Goal: Find specific page/section: Find specific page/section

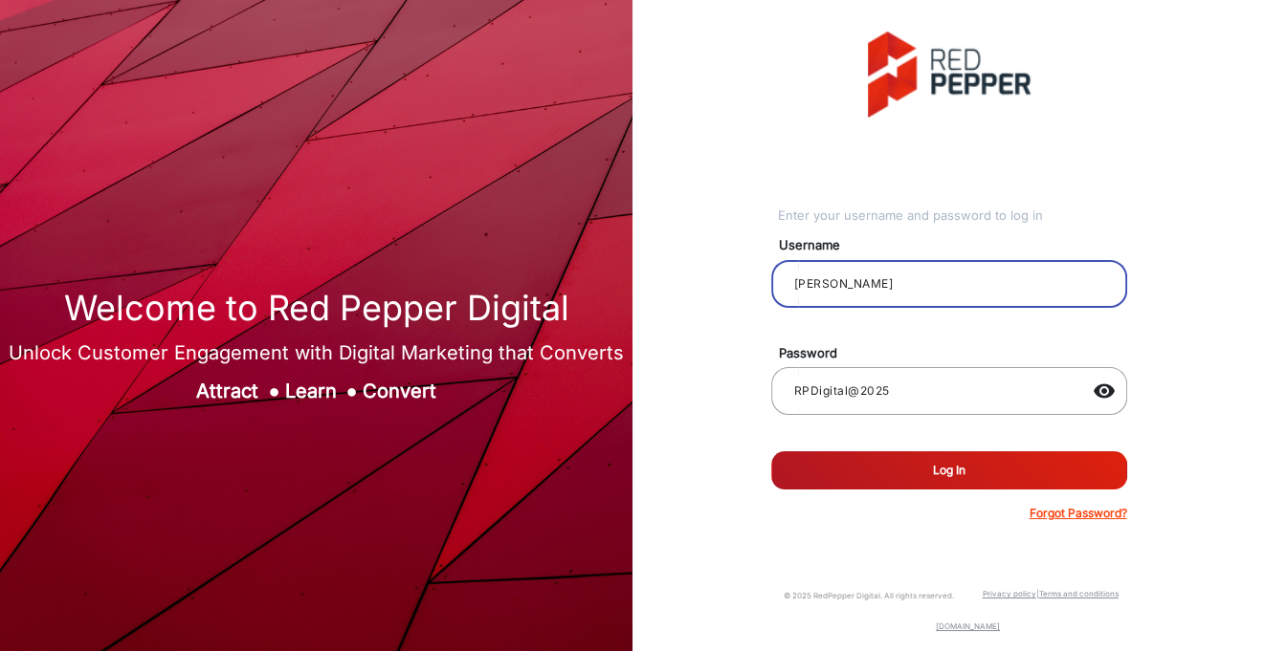
drag, startPoint x: 827, startPoint y: 288, endPoint x: 743, endPoint y: 288, distance: 83.2
click at [744, 288] on div "Enter your username and password to log in Username [PERSON_NAME] Password [SEC…" at bounding box center [948, 277] width 661 height 554
type input "GregR"
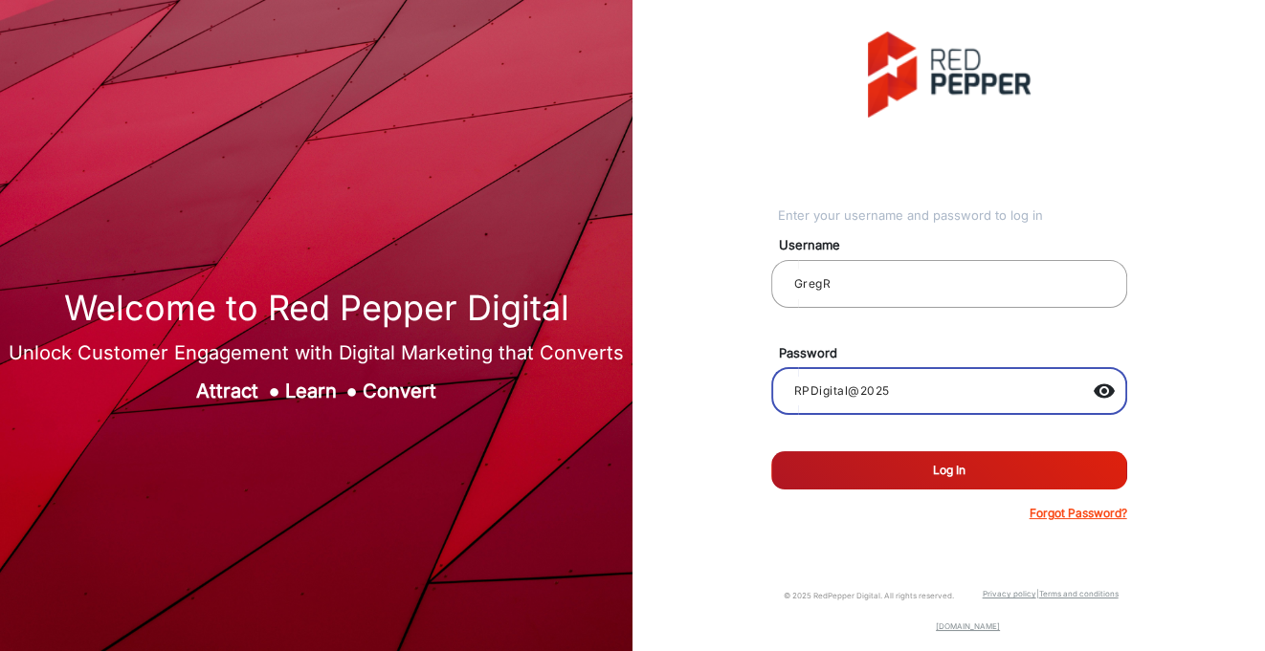
drag, startPoint x: 898, startPoint y: 385, endPoint x: 763, endPoint y: 379, distance: 135.0
click at [763, 379] on mat-form-field "RPDigital@2025 visibility" at bounding box center [949, 401] width 385 height 69
type input "rp@123"
click at [899, 473] on button "Log In" at bounding box center [949, 471] width 356 height 38
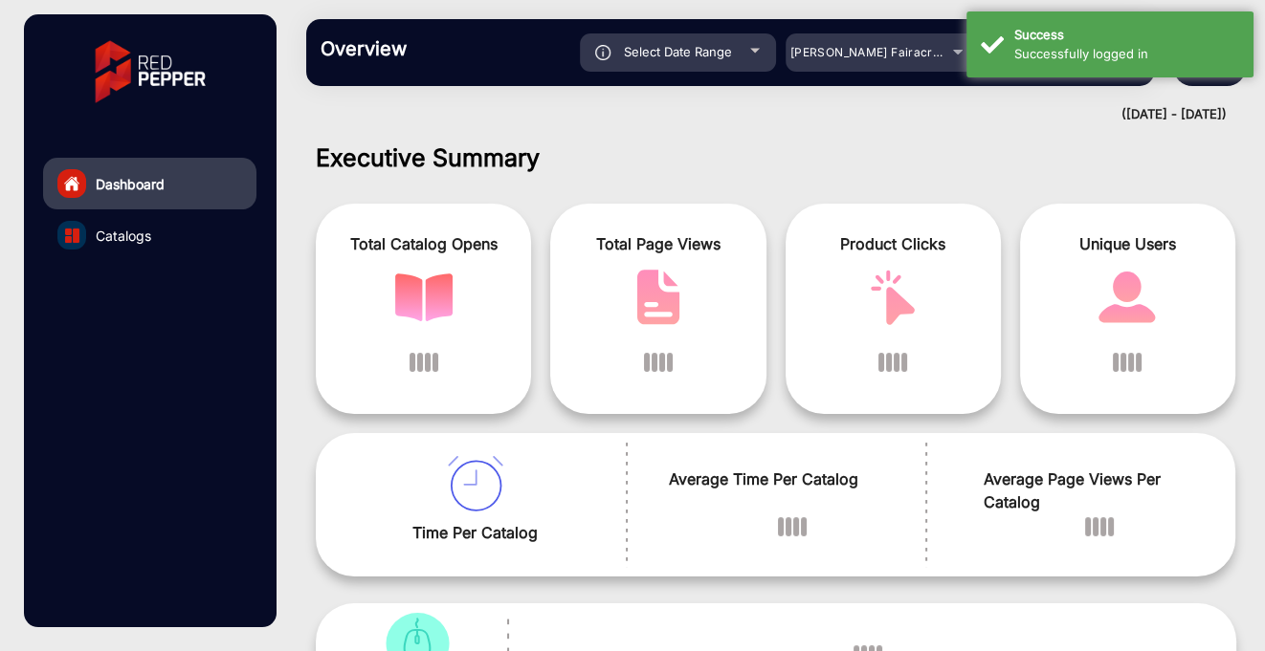
scroll to position [14, 0]
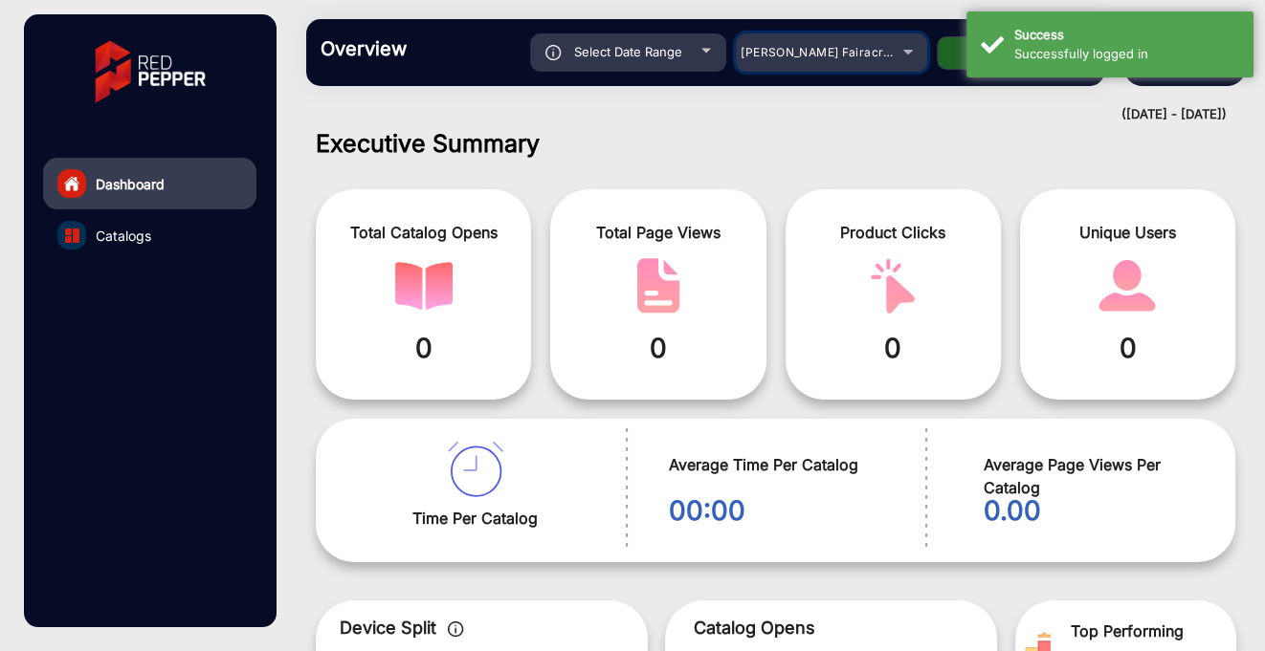
click at [908, 56] on div "[PERSON_NAME] Fairacre Farms" at bounding box center [831, 52] width 191 height 23
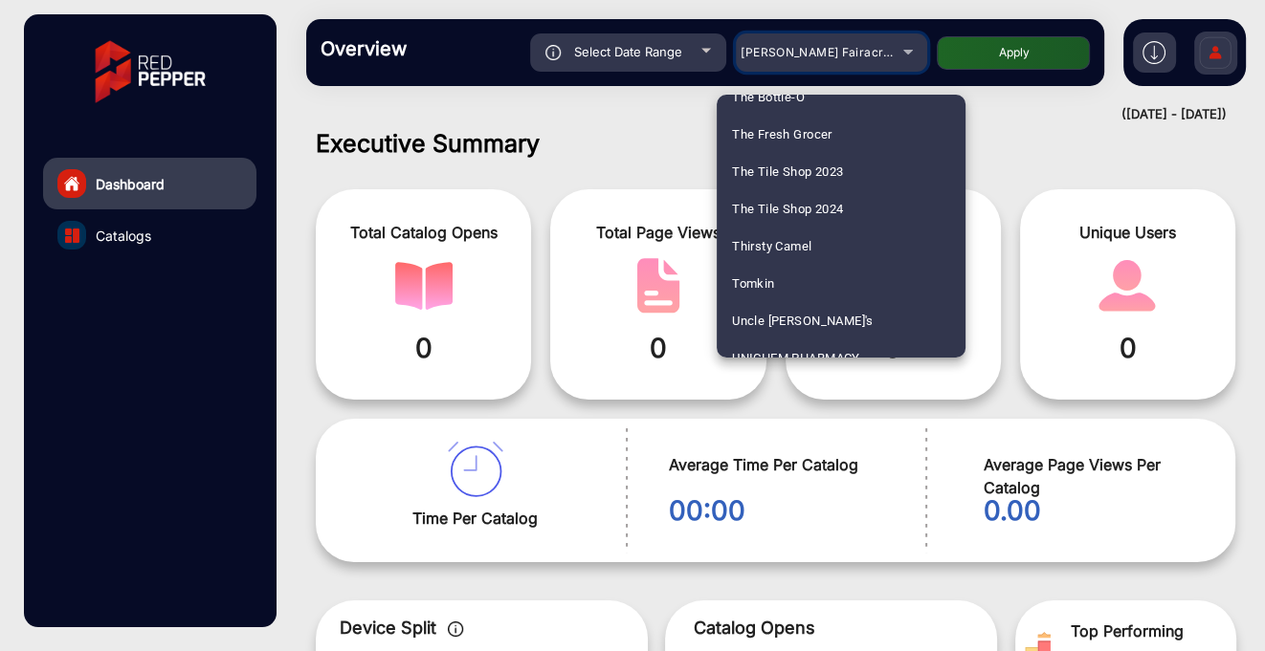
scroll to position [5684, 0]
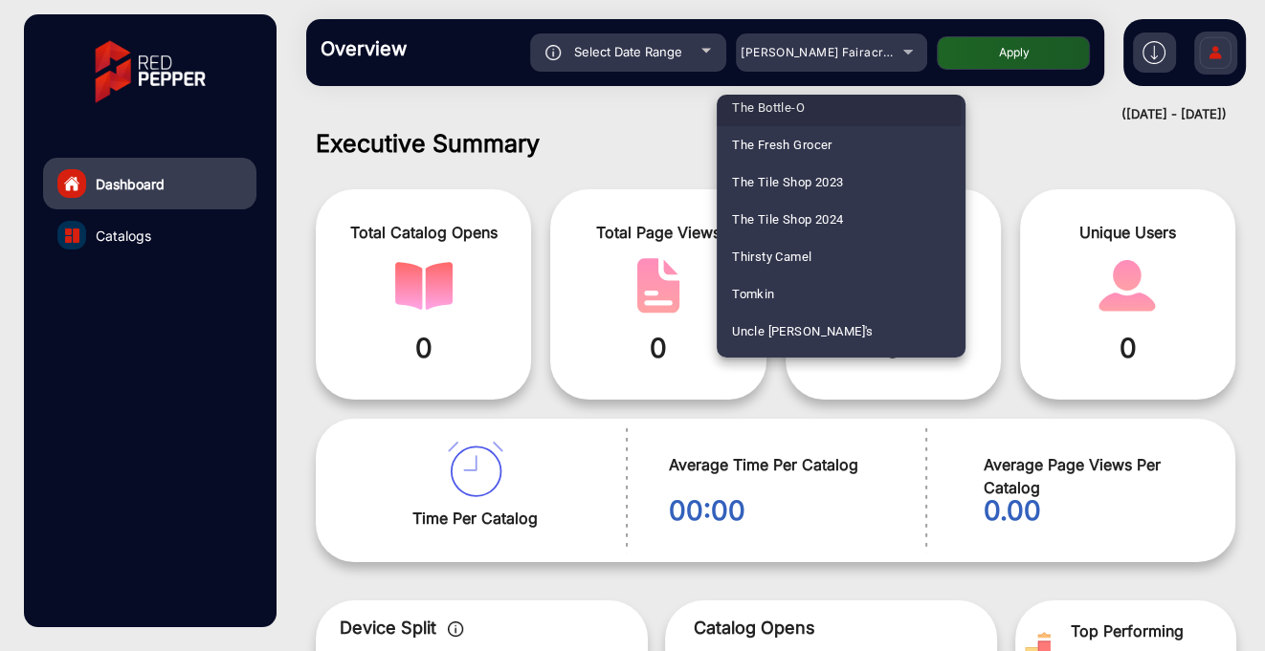
click at [795, 106] on span "The Bottle-O" at bounding box center [768, 107] width 73 height 37
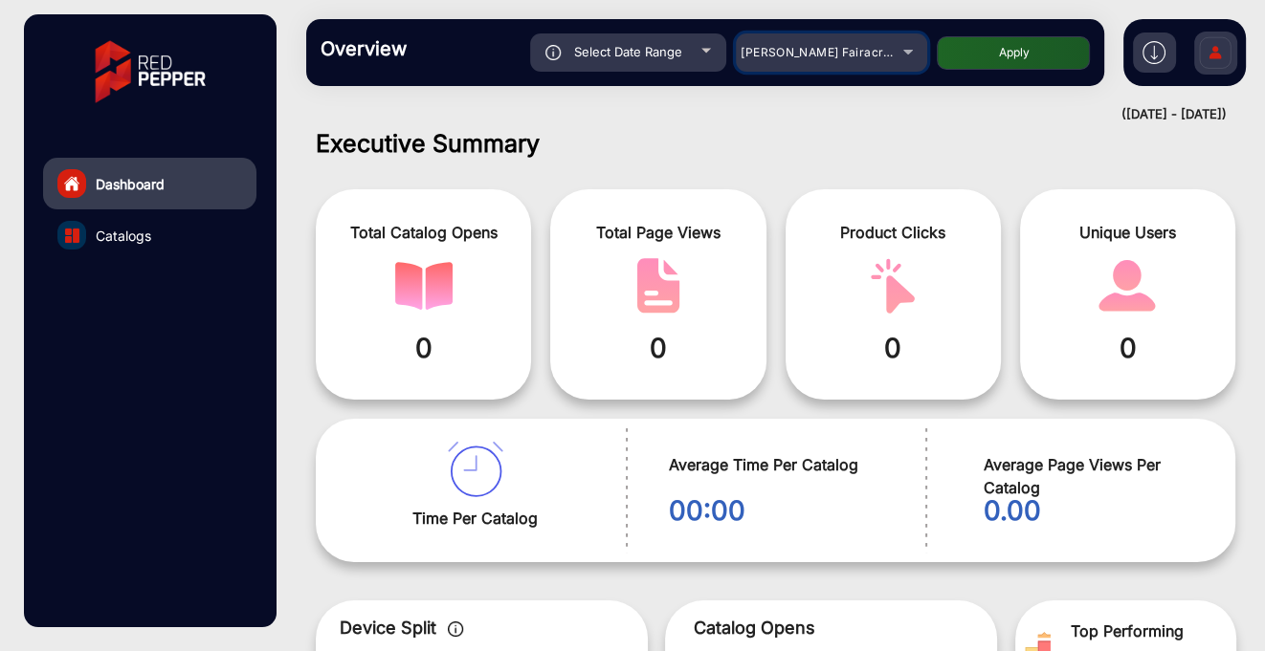
scroll to position [5677, 0]
click at [703, 47] on div "Select Date Range" at bounding box center [628, 52] width 196 height 38
type input "[DATE]"
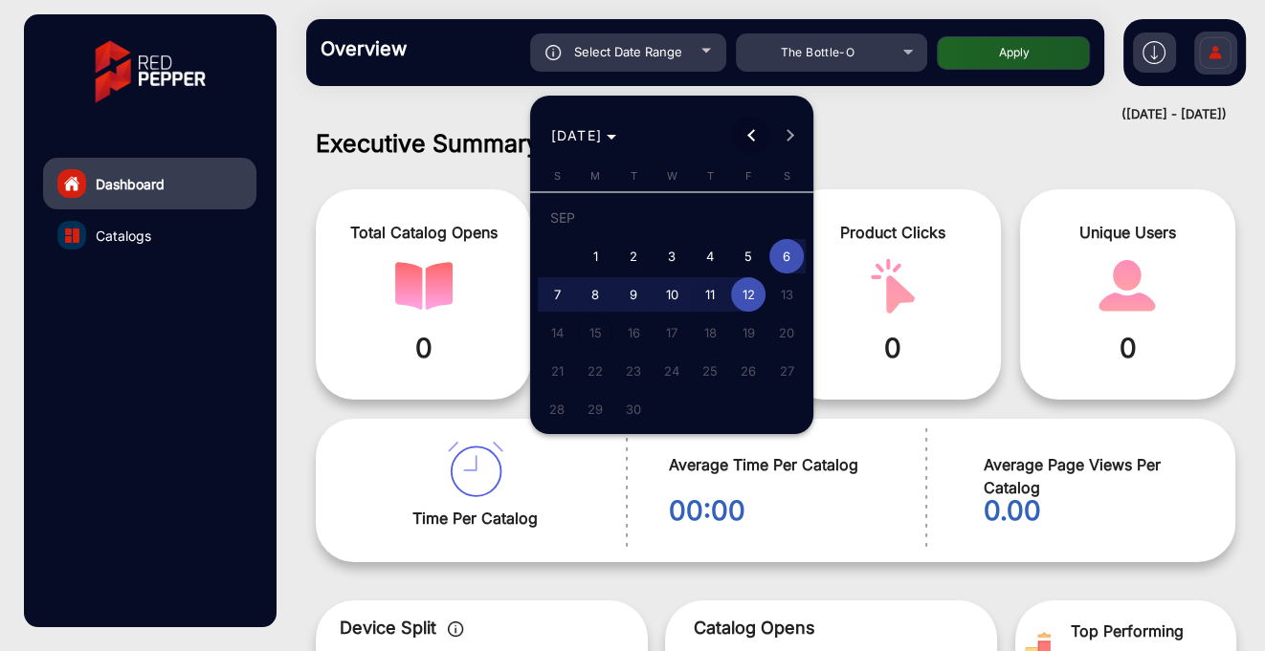
click at [756, 138] on button "Previous month" at bounding box center [751, 136] width 38 height 38
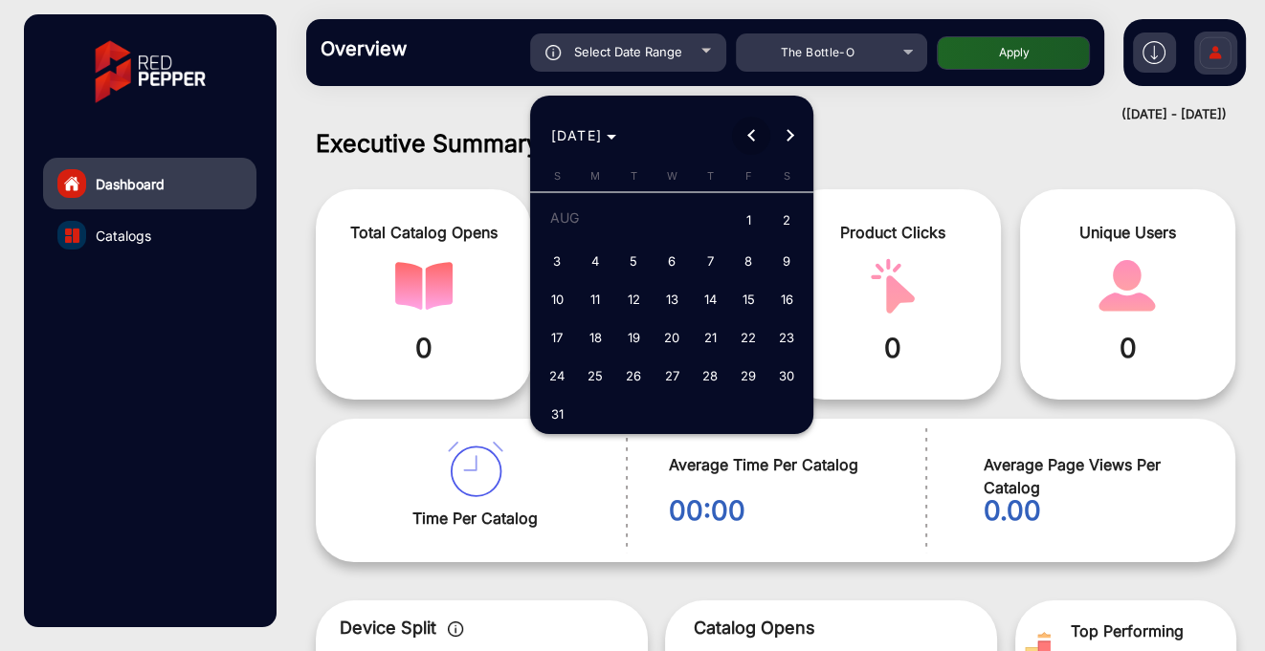
click at [756, 138] on button "Previous month" at bounding box center [751, 136] width 38 height 38
click at [636, 254] on span "1" at bounding box center [633, 256] width 34 height 34
type input "[DATE]"
click at [787, 142] on span "Next month" at bounding box center [789, 136] width 38 height 38
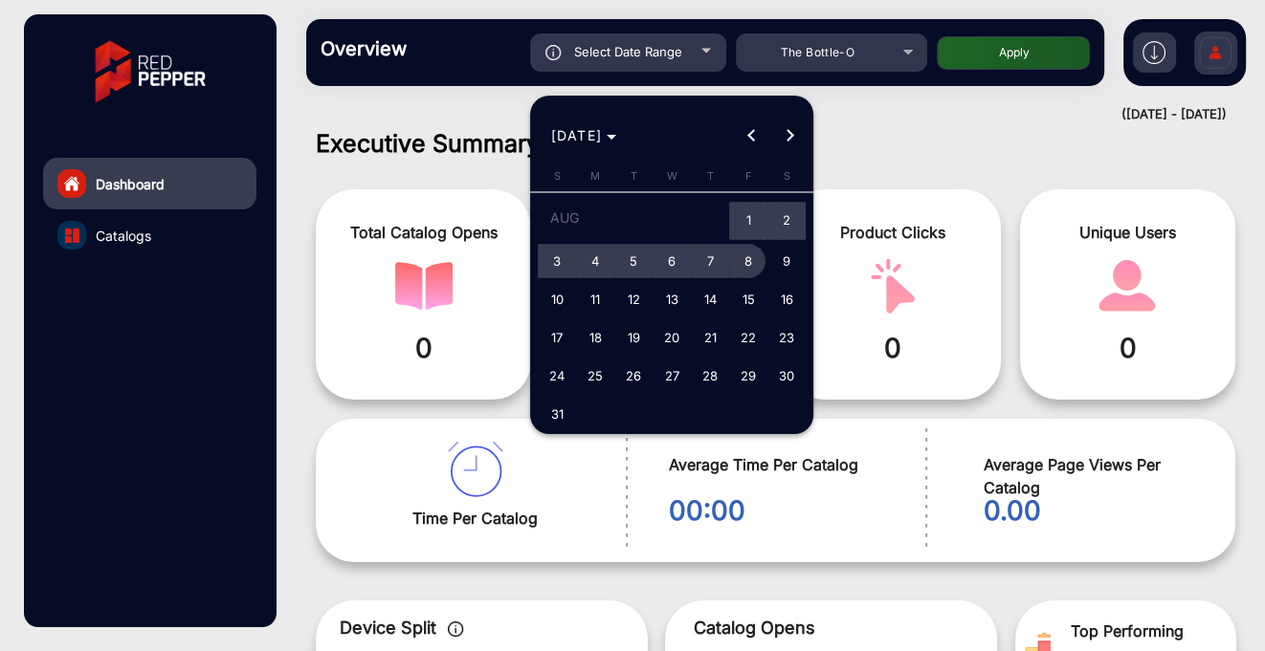
click at [746, 270] on span "8" at bounding box center [748, 261] width 34 height 34
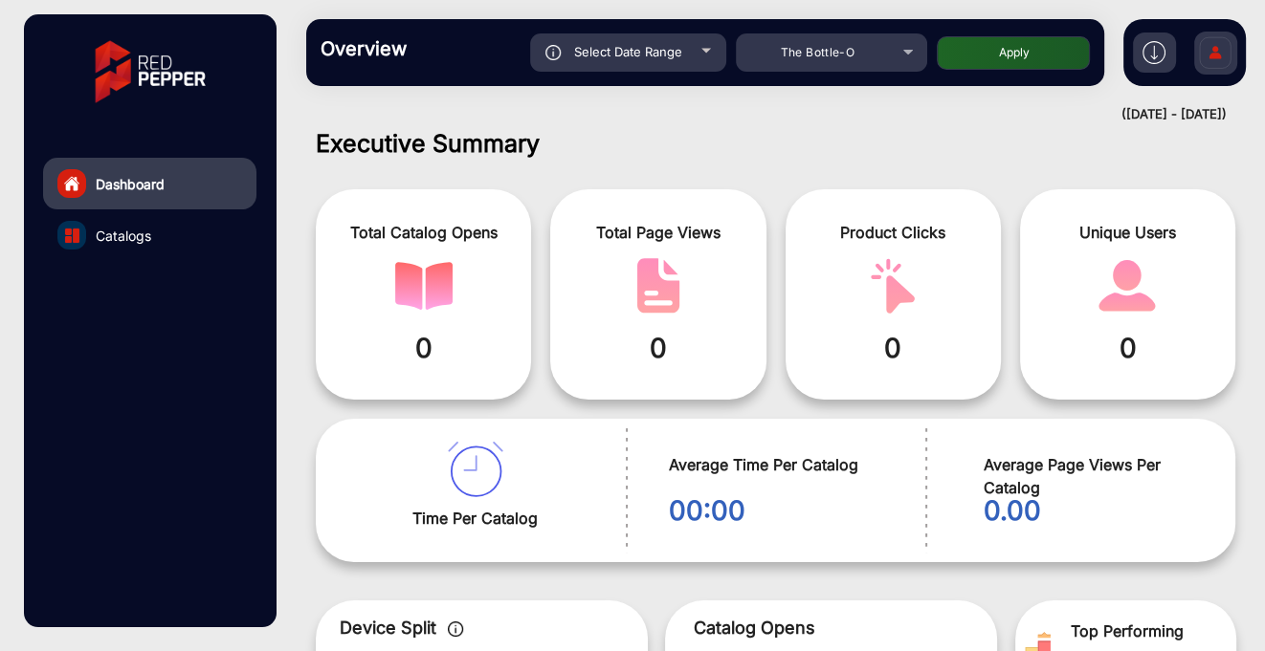
type input "[DATE]"
click at [703, 60] on div "Select Date Range" at bounding box center [628, 52] width 196 height 38
type input "[DATE]"
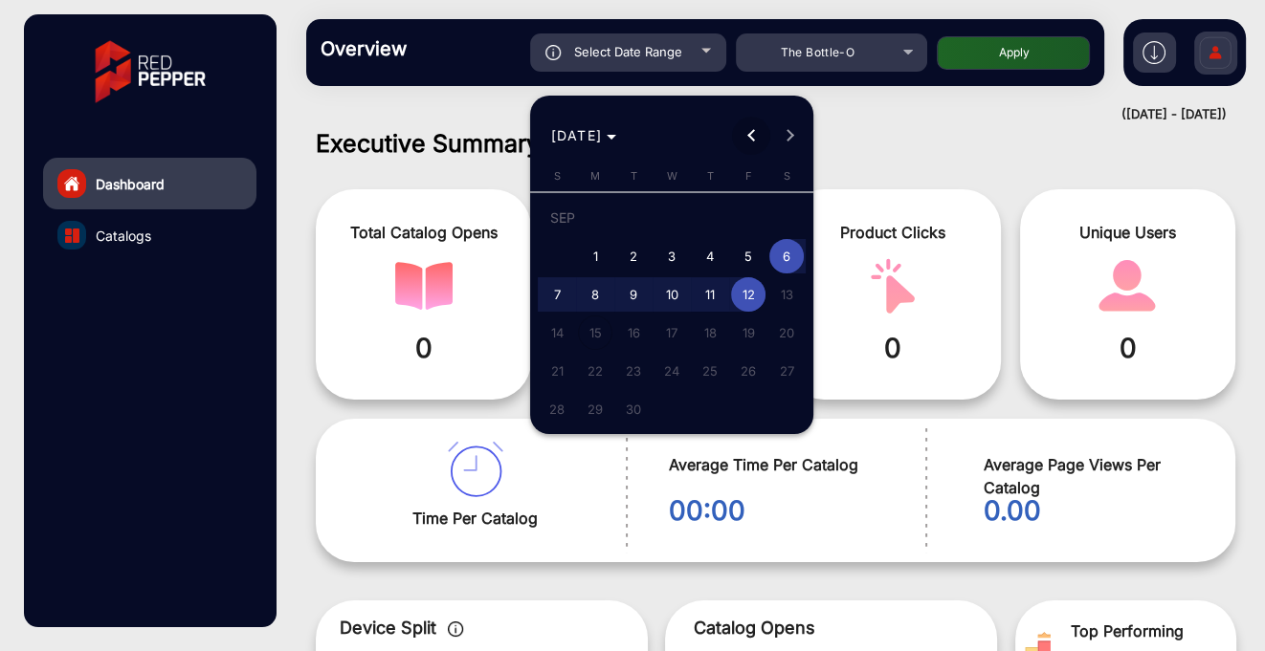
click at [748, 136] on button "Previous month" at bounding box center [751, 136] width 38 height 38
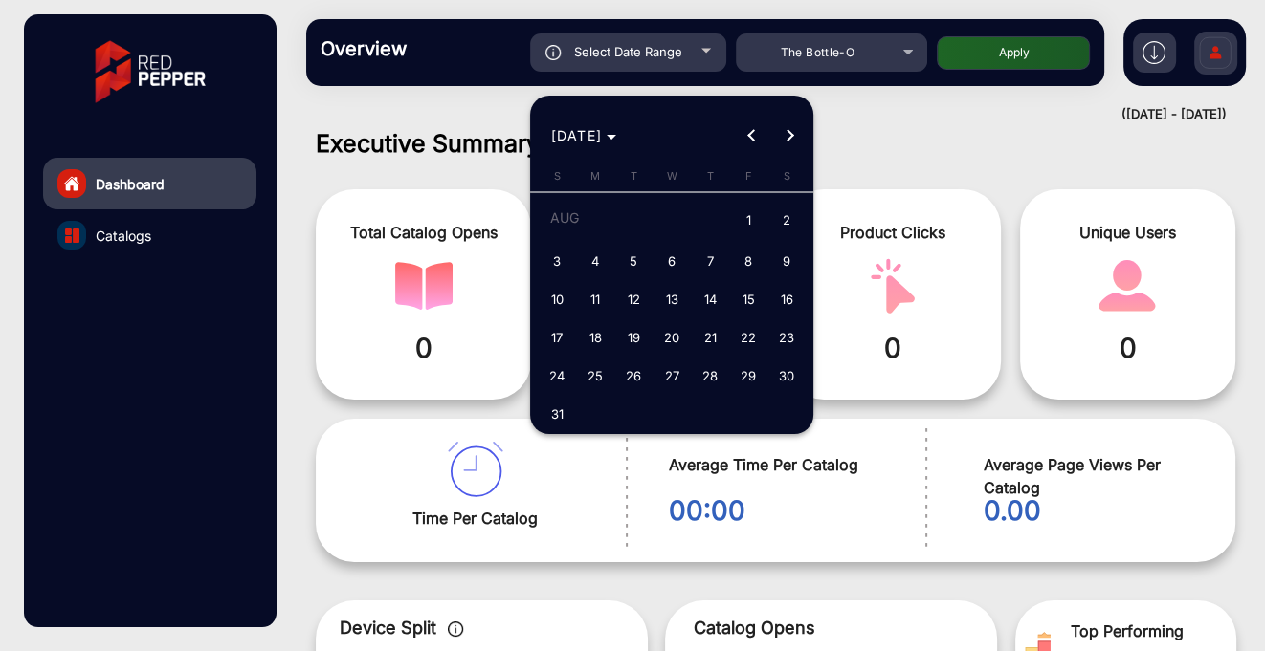
click at [746, 227] on span "1" at bounding box center [748, 221] width 34 height 39
type input "[DATE]"
click at [783, 138] on button "Next month" at bounding box center [789, 136] width 38 height 38
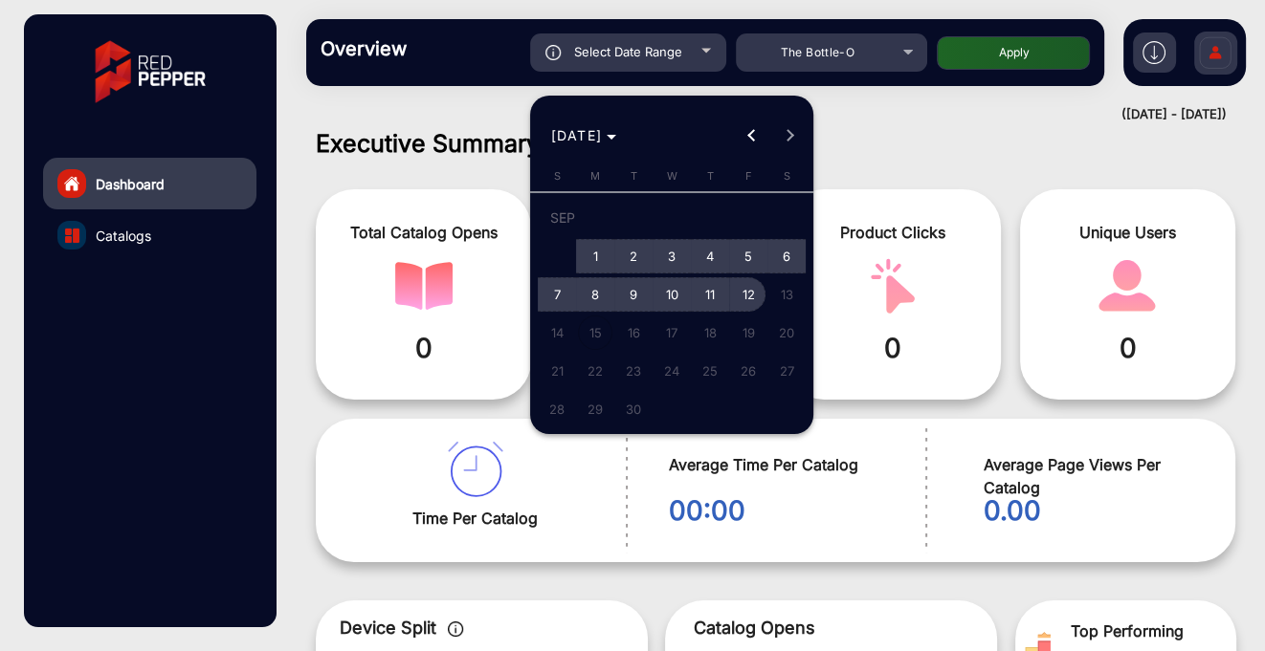
click at [741, 298] on span "12" at bounding box center [748, 294] width 34 height 34
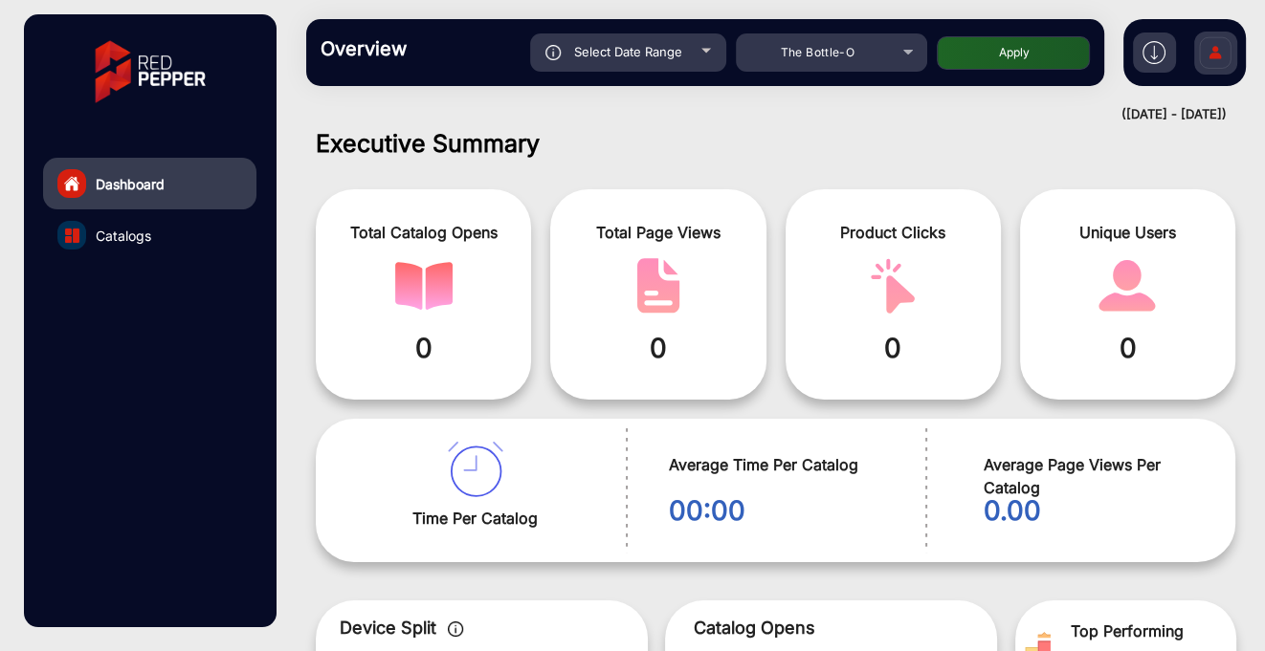
type input "[DATE]"
click at [997, 56] on button "Apply" at bounding box center [1013, 52] width 153 height 33
type input "[DATE]"
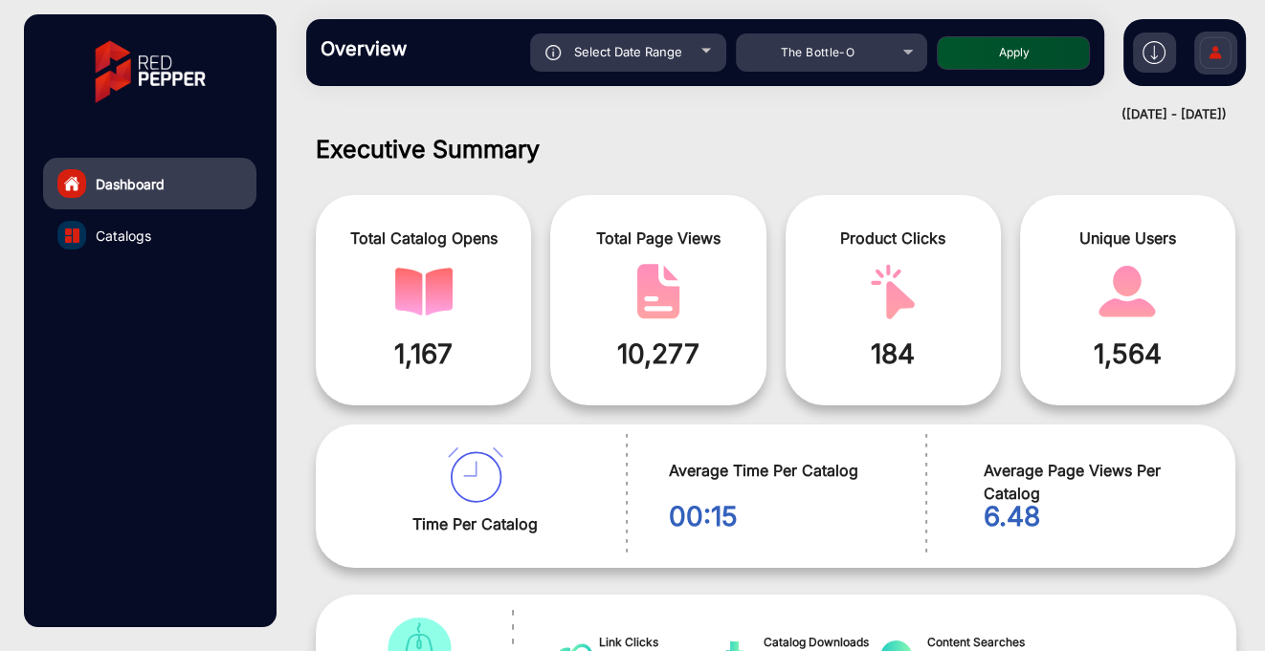
scroll to position [0, 0]
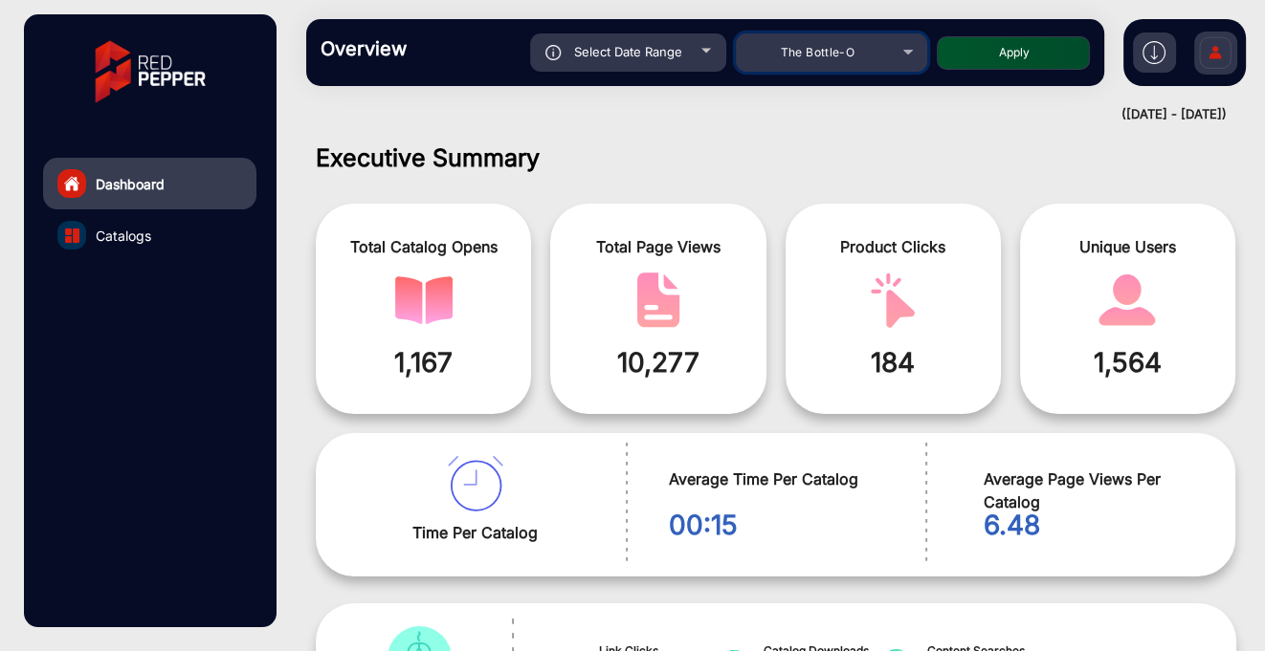
click at [909, 56] on div "The Bottle-O" at bounding box center [831, 52] width 191 height 23
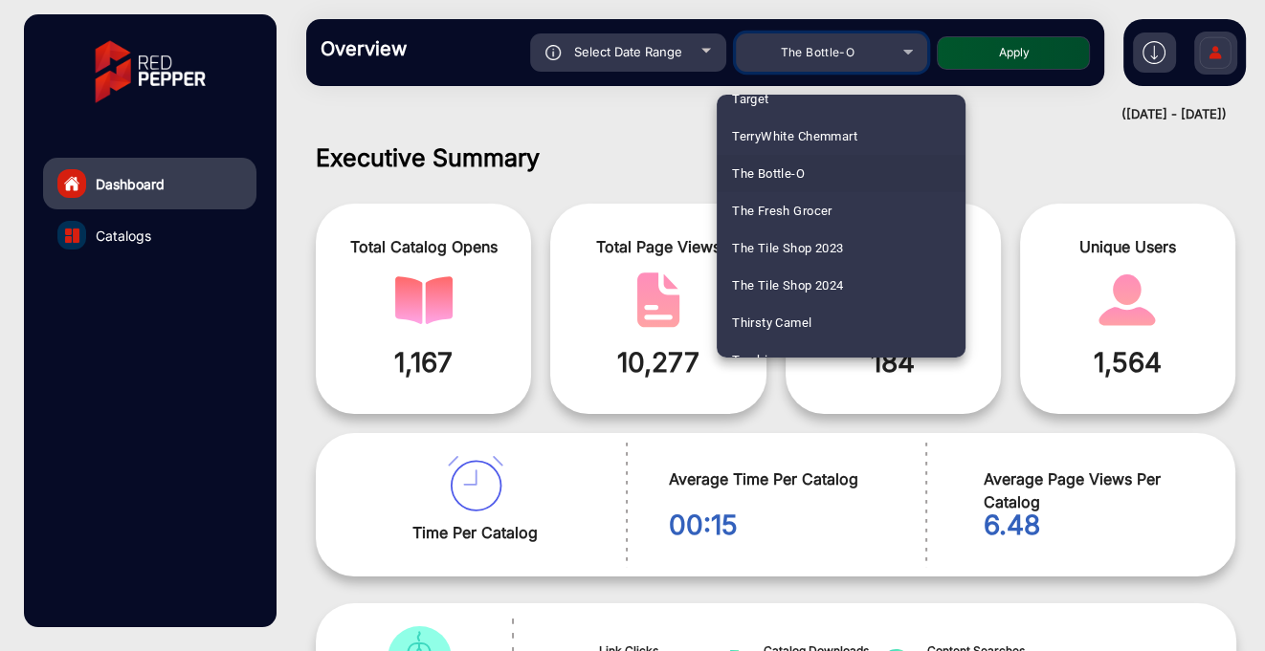
scroll to position [5615, 0]
click at [912, 51] on div at bounding box center [632, 325] width 1265 height 651
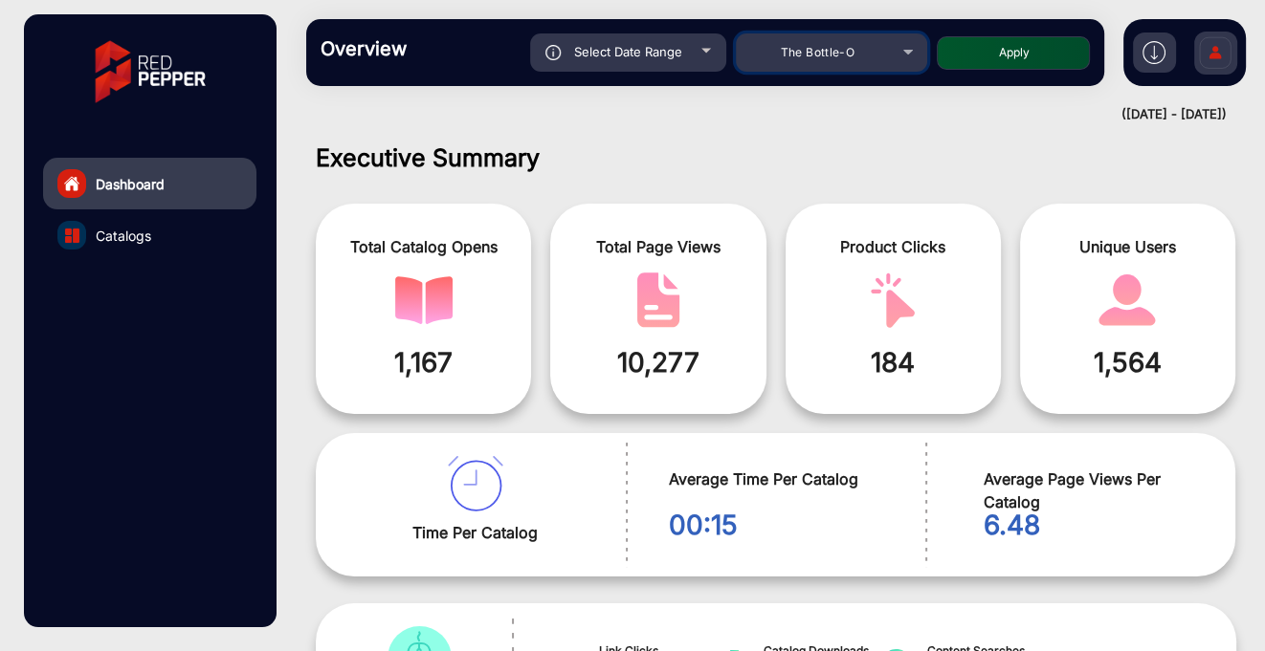
click at [903, 50] on div "The Bottle-O" at bounding box center [831, 52] width 191 height 23
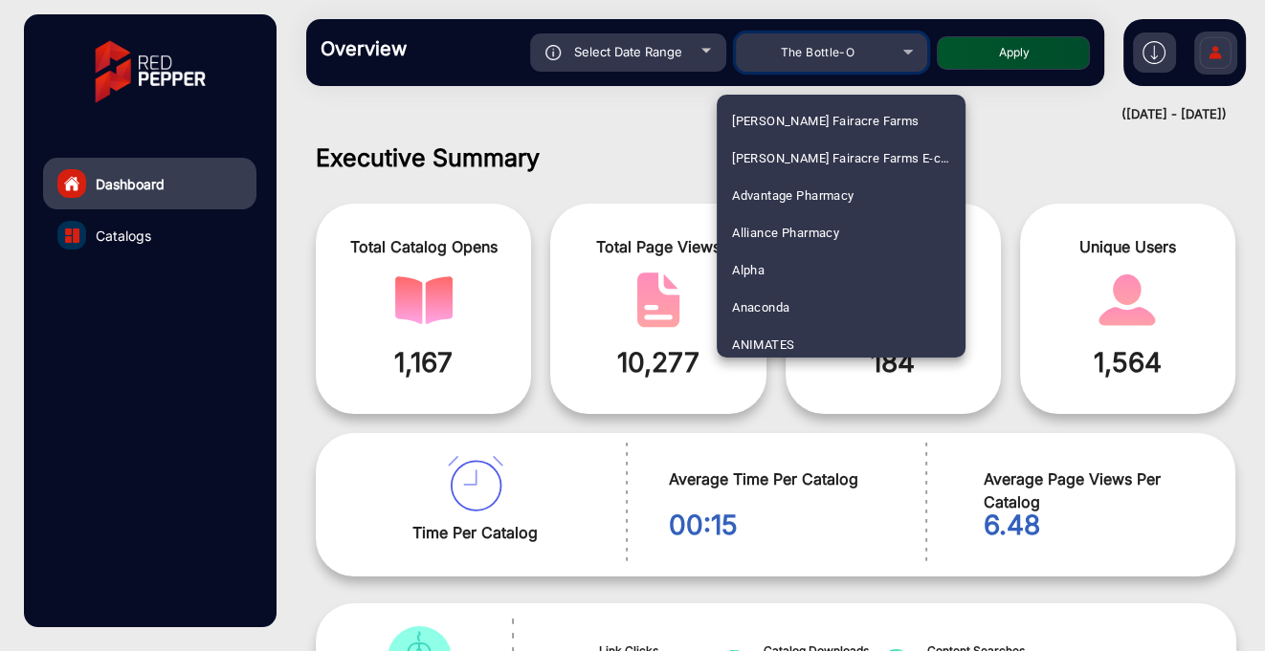
scroll to position [5453, 0]
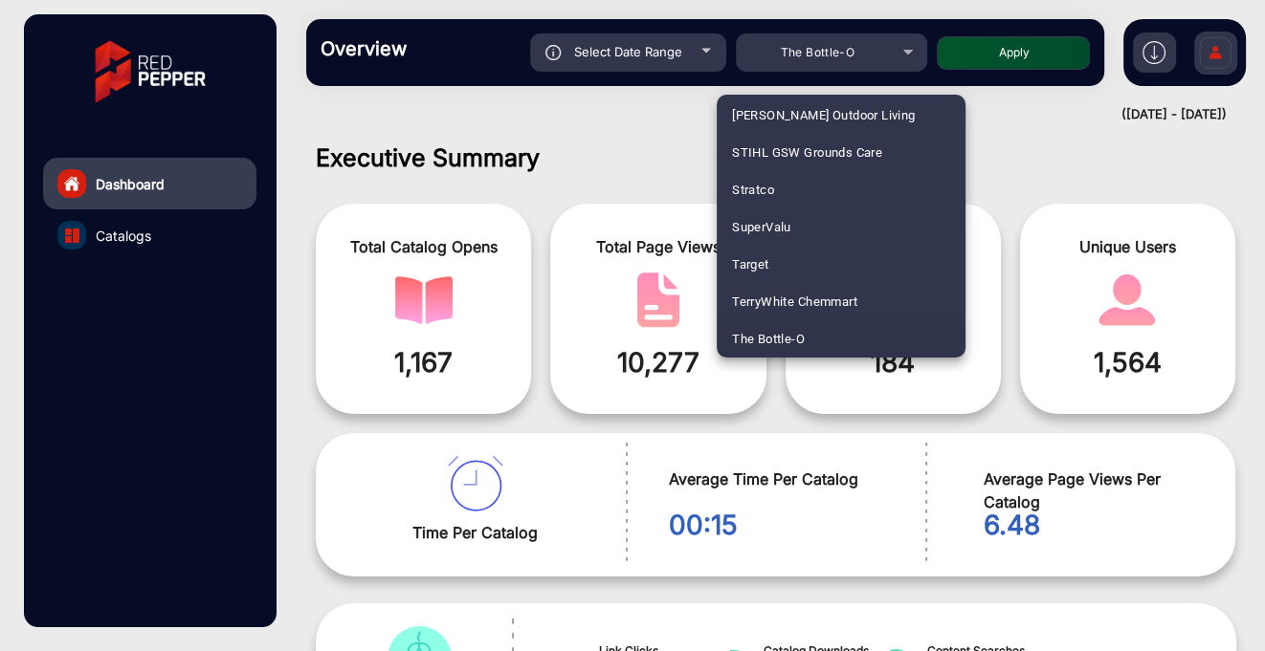
click at [699, 48] on div at bounding box center [632, 325] width 1265 height 651
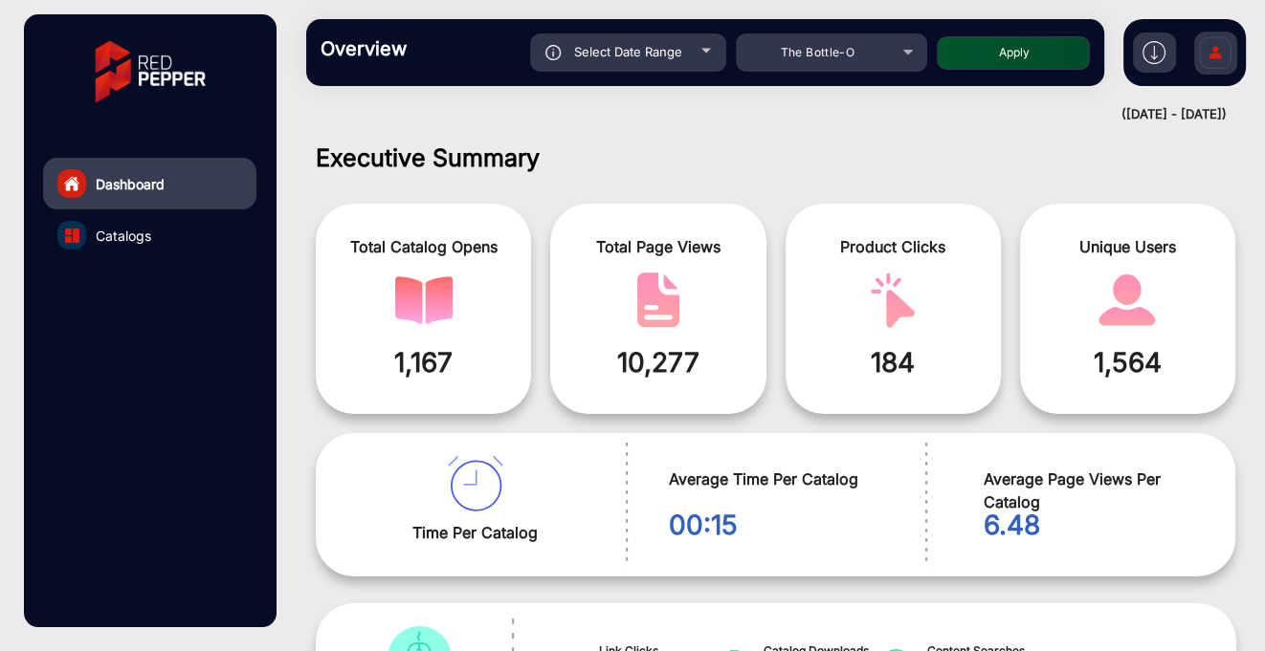
click at [699, 48] on div "Select Date Range" at bounding box center [628, 52] width 196 height 38
type input "[DATE]"
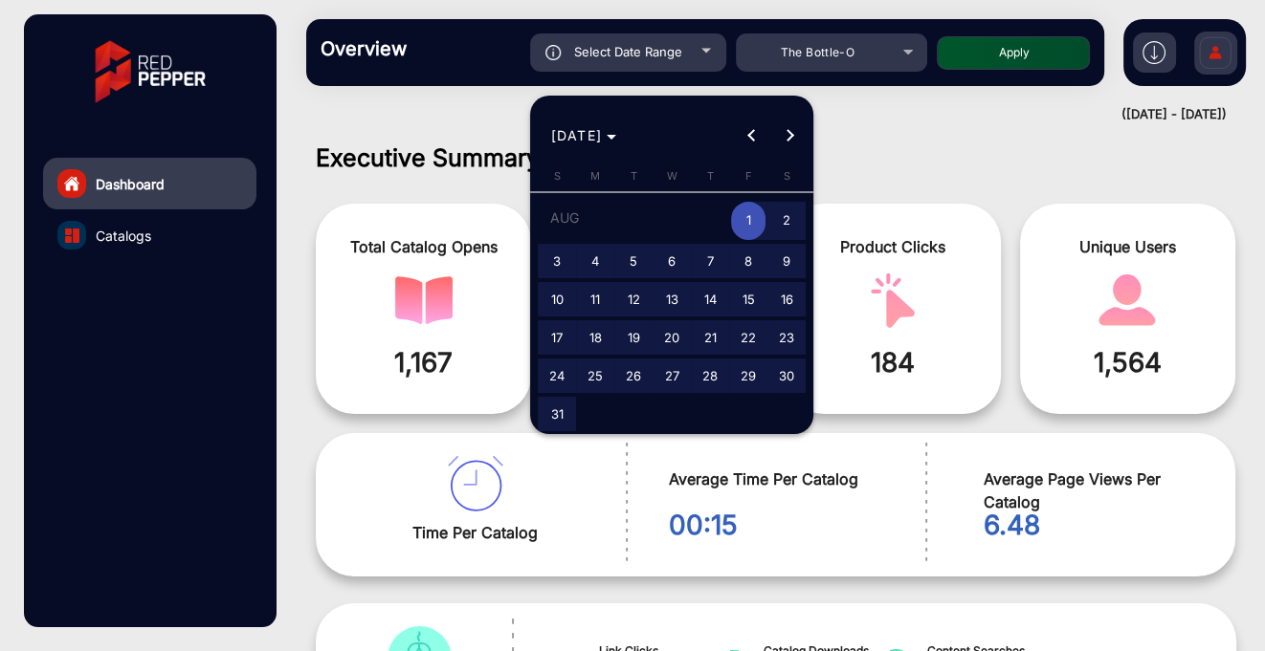
click at [739, 223] on span "1" at bounding box center [748, 221] width 34 height 39
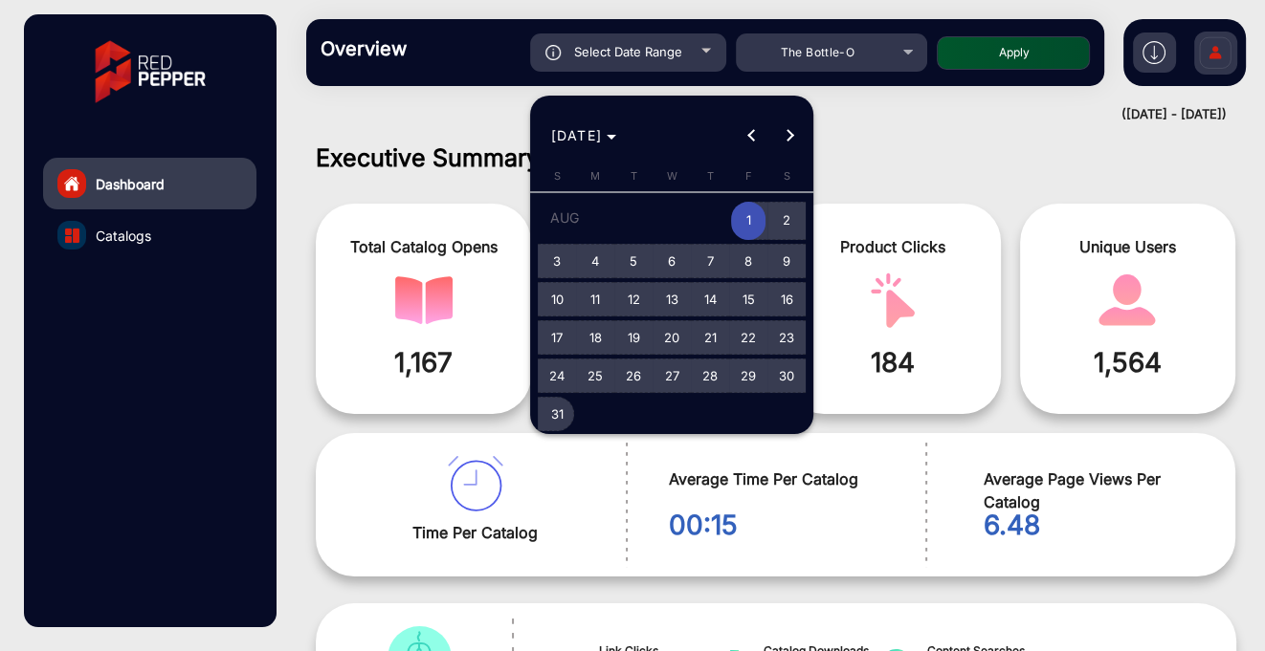
click at [563, 410] on span "31" at bounding box center [557, 414] width 34 height 34
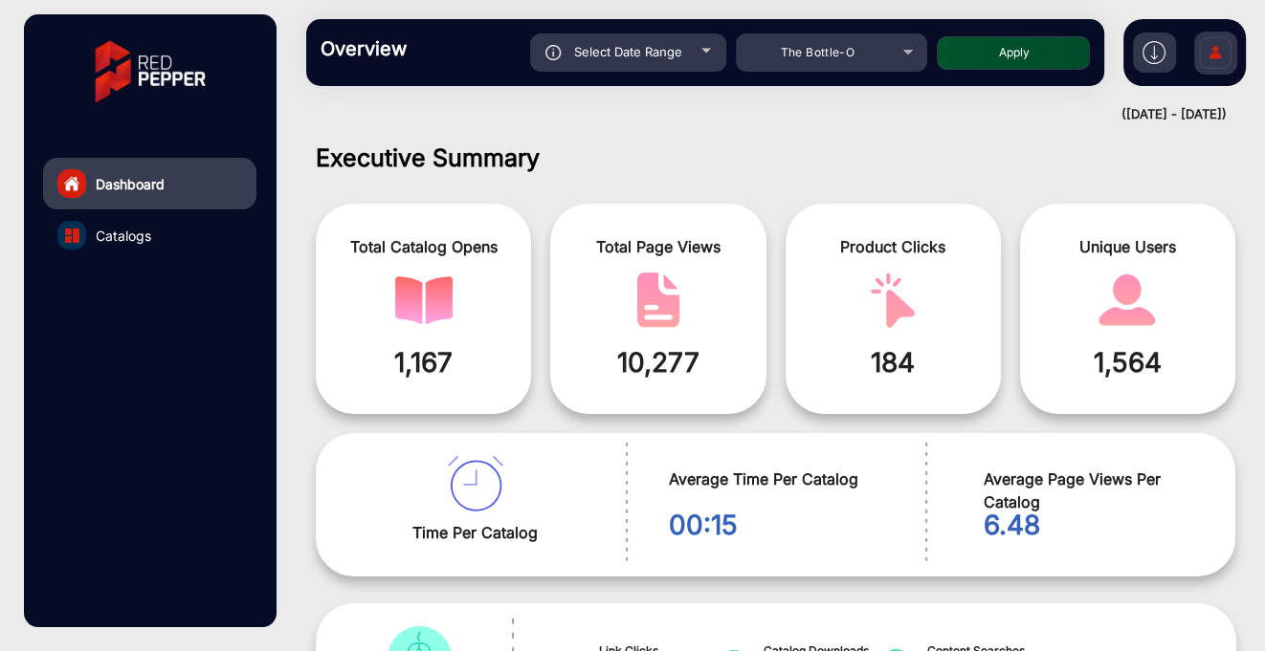
type input "[DATE]"
click at [1057, 41] on button "Apply" at bounding box center [1013, 52] width 153 height 33
type input "[DATE]"
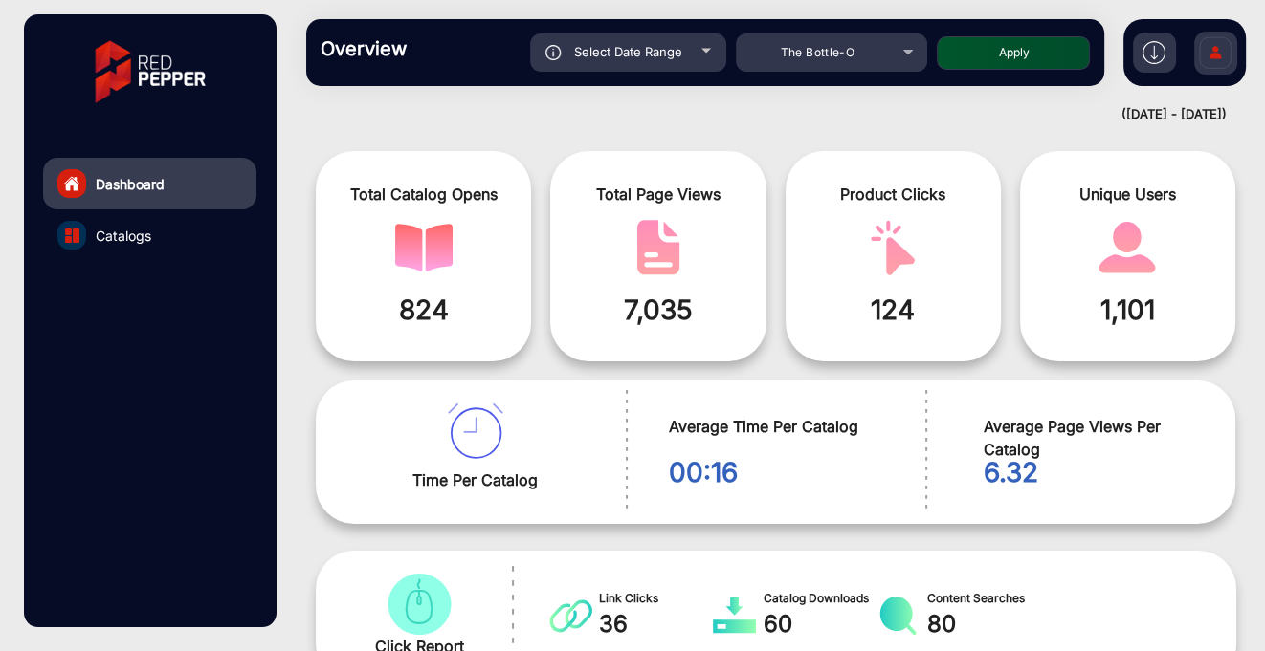
scroll to position [0, 0]
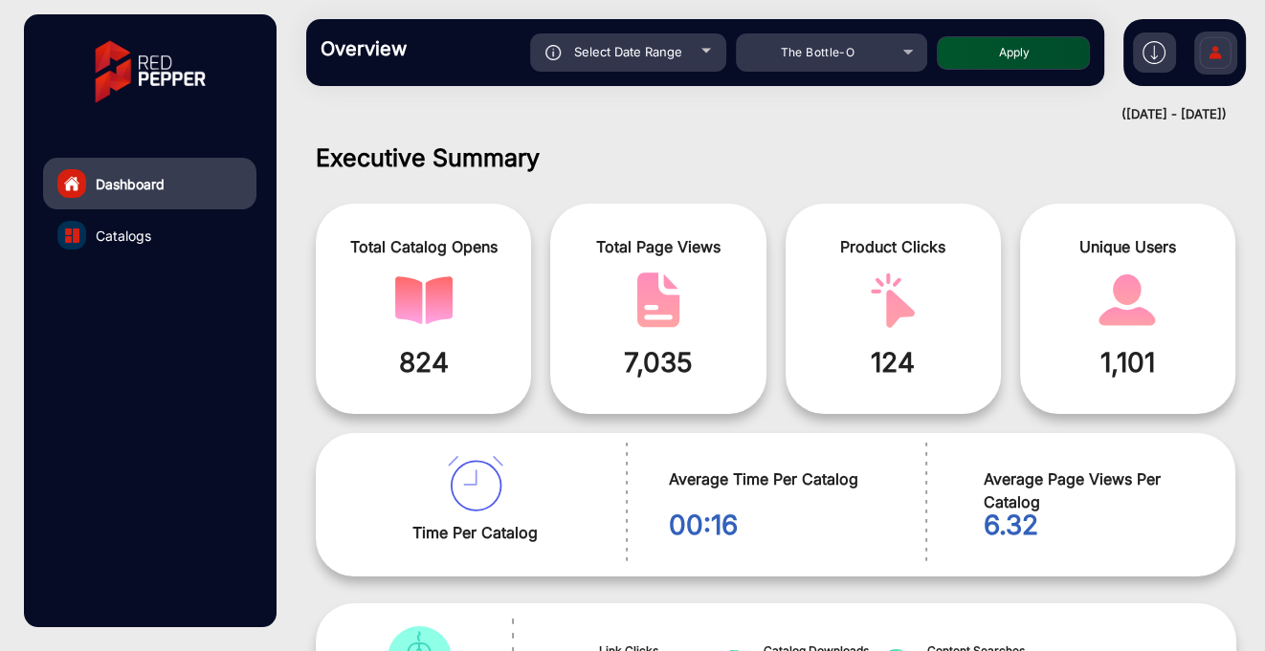
click at [153, 238] on link "Catalogs" at bounding box center [149, 235] width 213 height 52
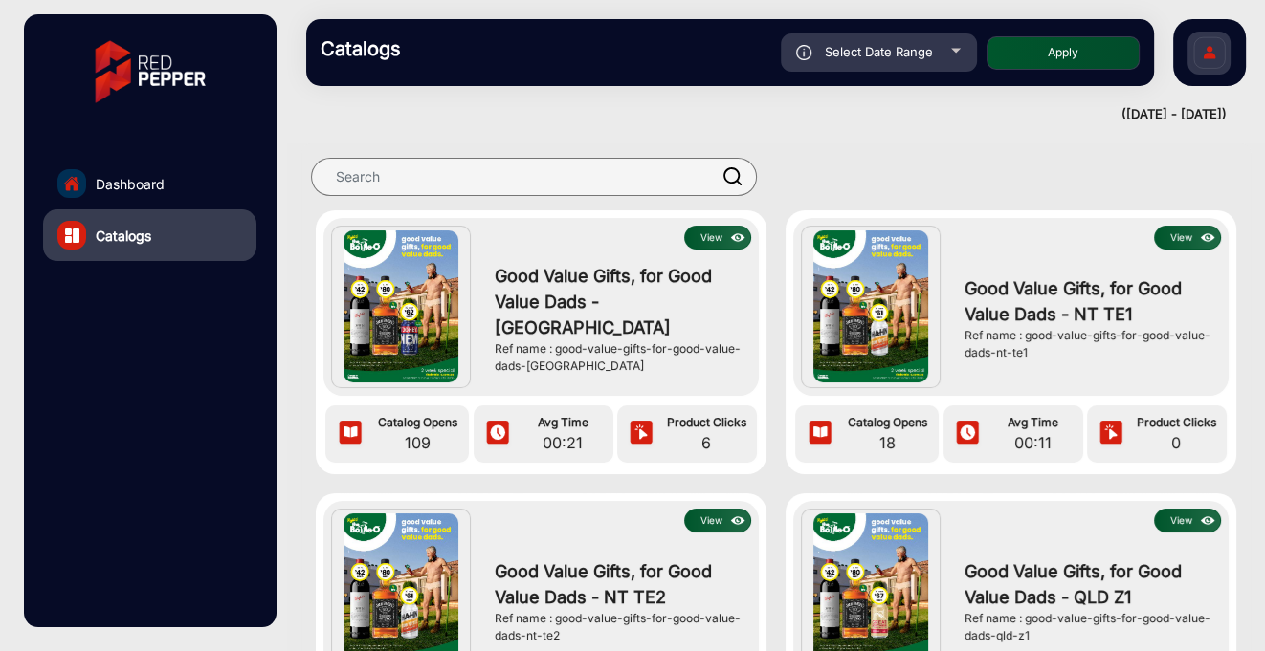
click at [719, 243] on button "View" at bounding box center [717, 238] width 67 height 24
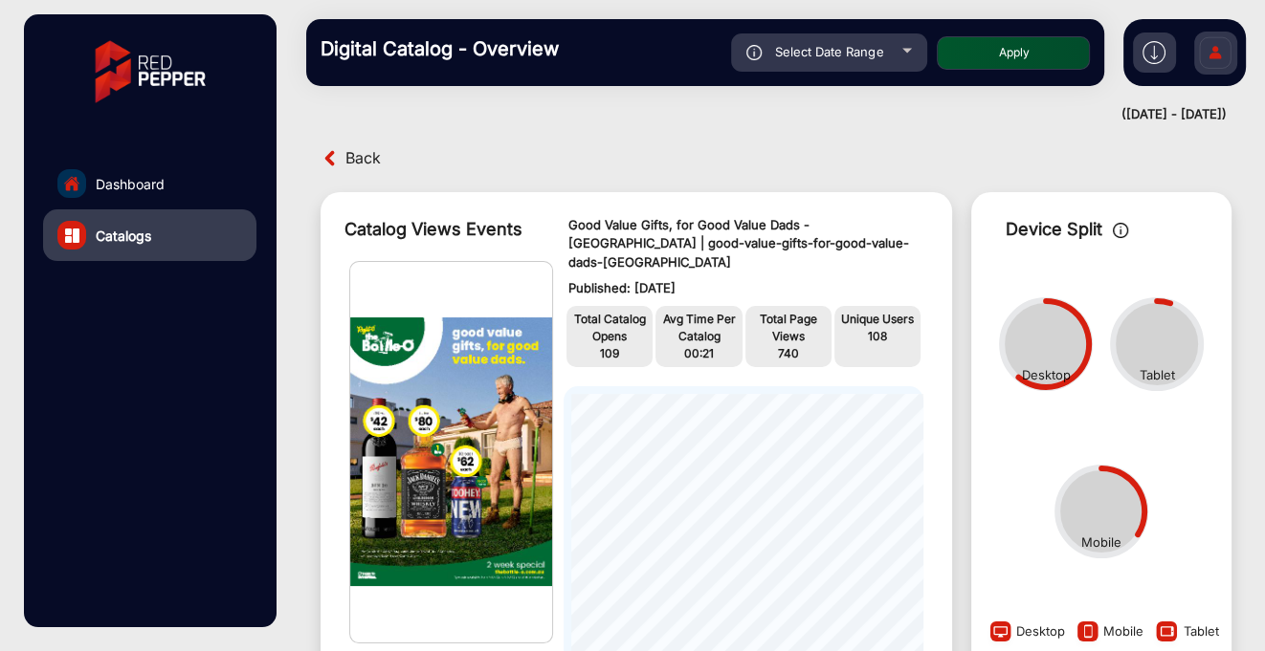
click at [355, 161] on span "Back" at bounding box center [362, 158] width 35 height 30
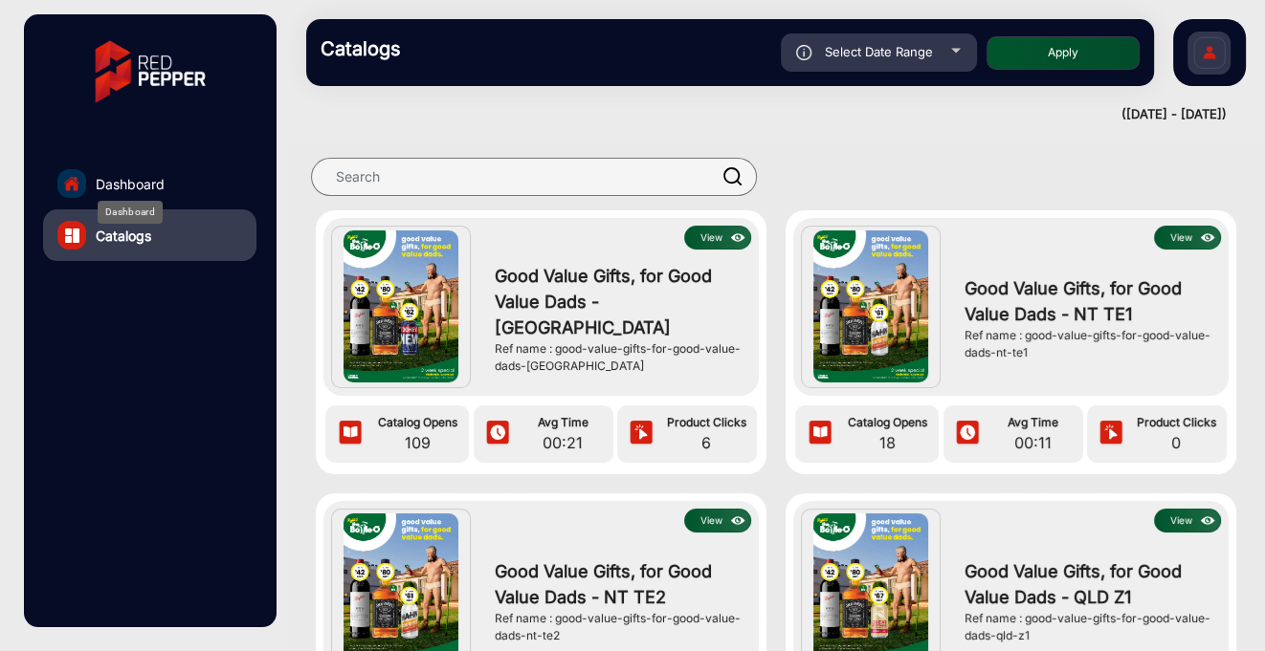
click at [142, 181] on span "Dashboard" at bounding box center [130, 184] width 69 height 20
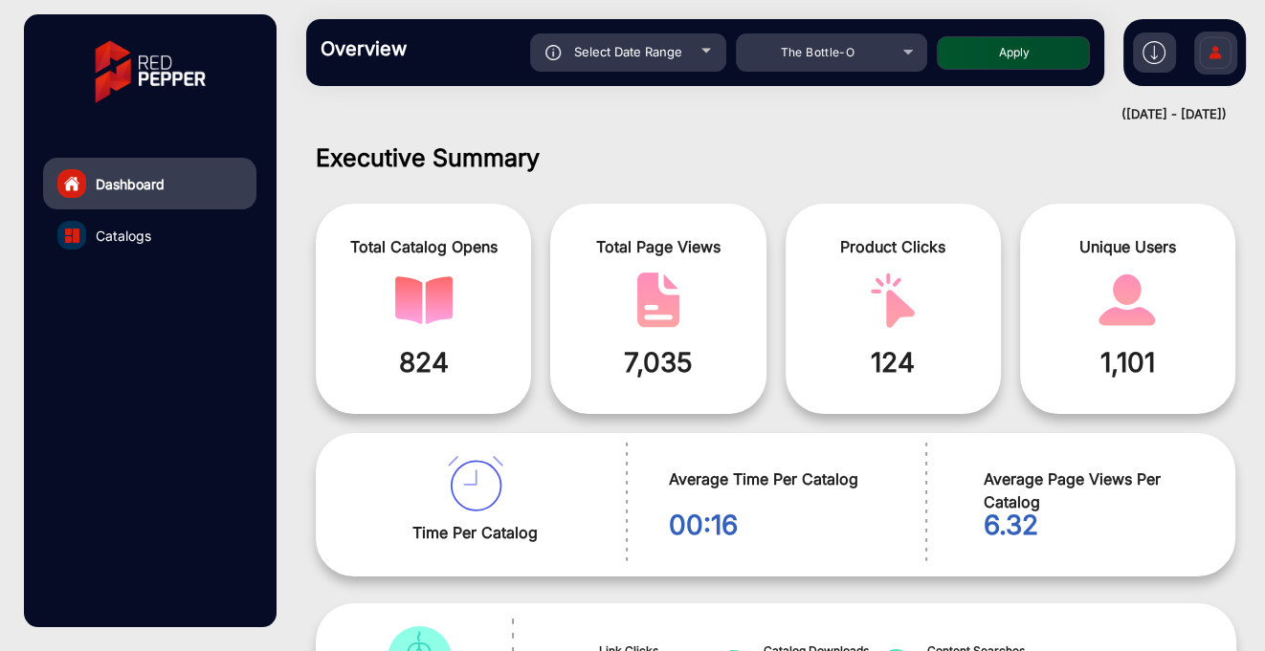
click at [622, 57] on span "Select Date Range" at bounding box center [628, 51] width 108 height 15
type input "[DATE]"
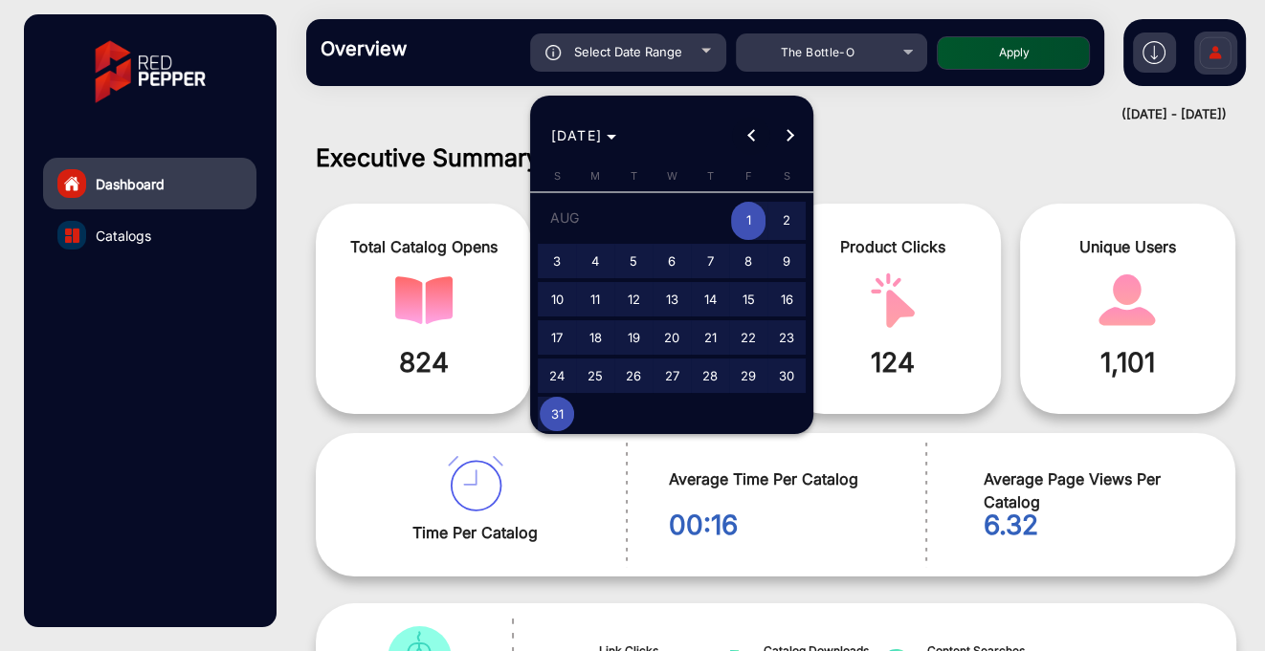
click at [753, 142] on span "Previous month" at bounding box center [751, 136] width 38 height 38
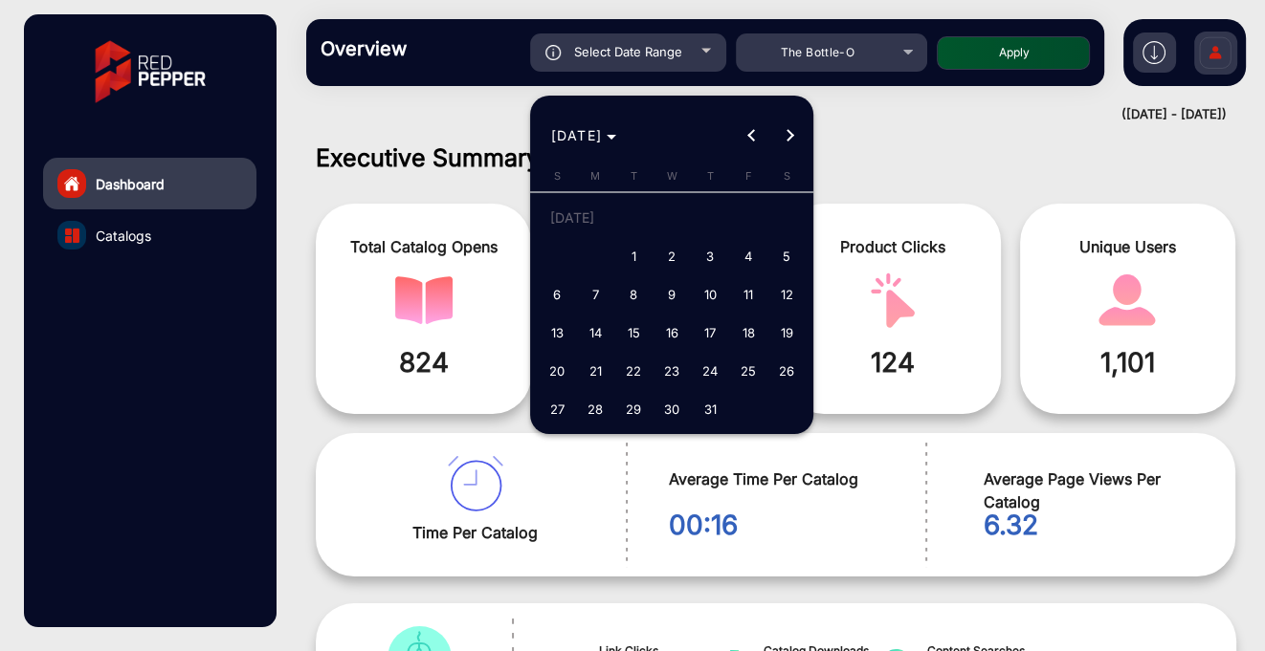
click at [633, 257] on span "1" at bounding box center [633, 256] width 34 height 34
type input "[DATE]"
click at [794, 135] on span "Next month" at bounding box center [789, 136] width 38 height 38
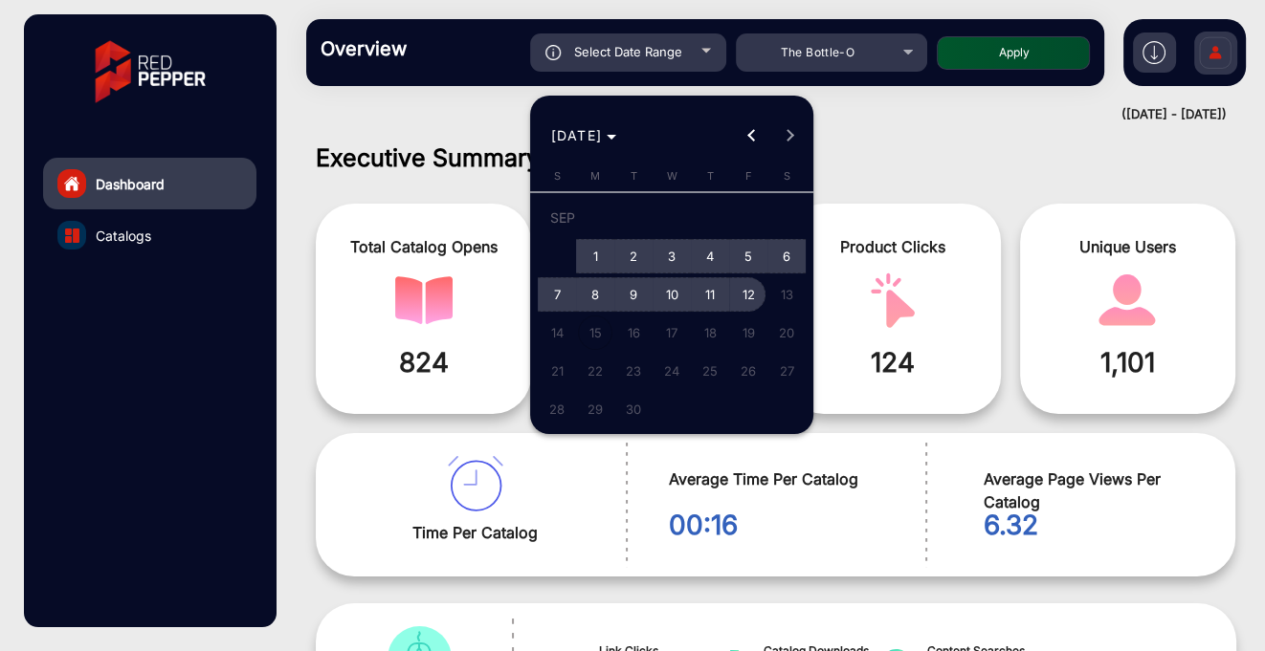
click at [740, 298] on span "12" at bounding box center [748, 294] width 34 height 34
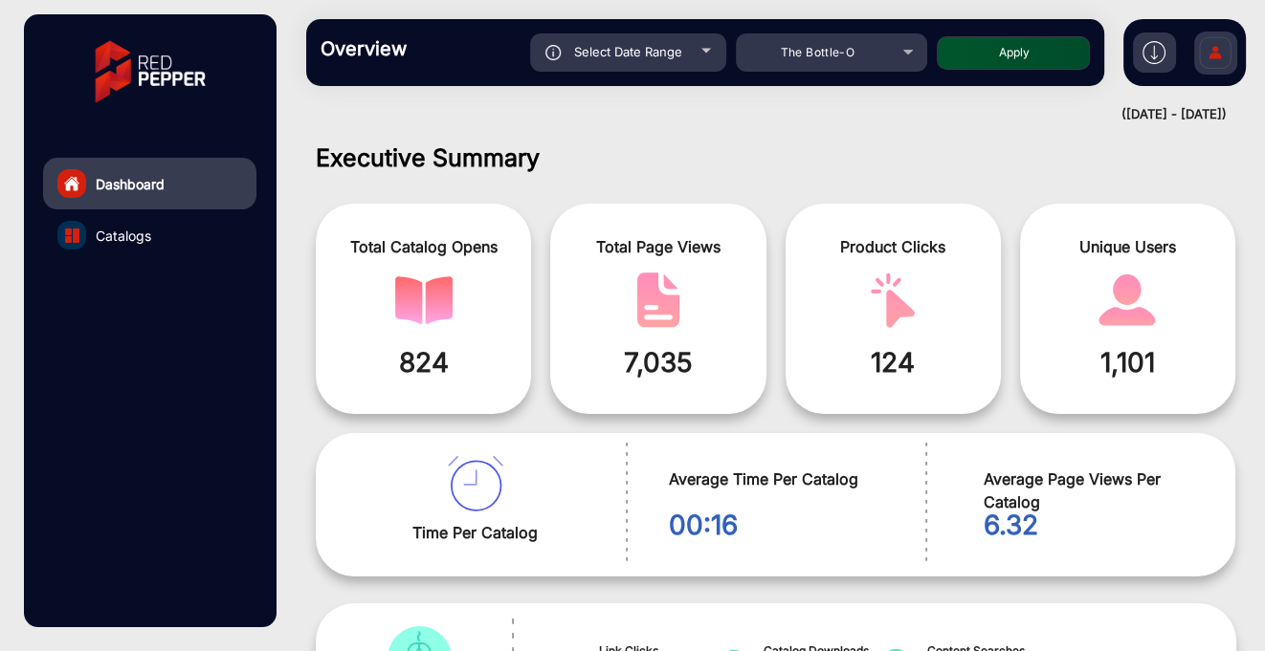
type input "[DATE]"
click at [1026, 53] on button "Apply" at bounding box center [1013, 52] width 153 height 33
type input "[DATE]"
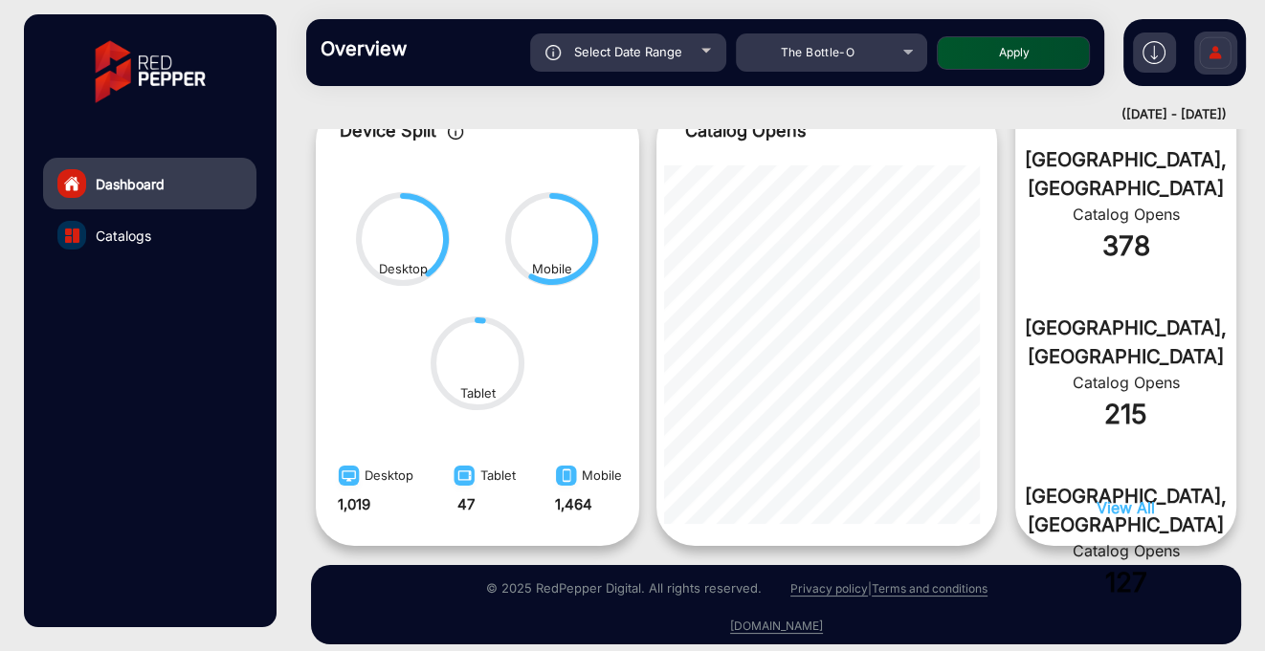
scroll to position [1081, 0]
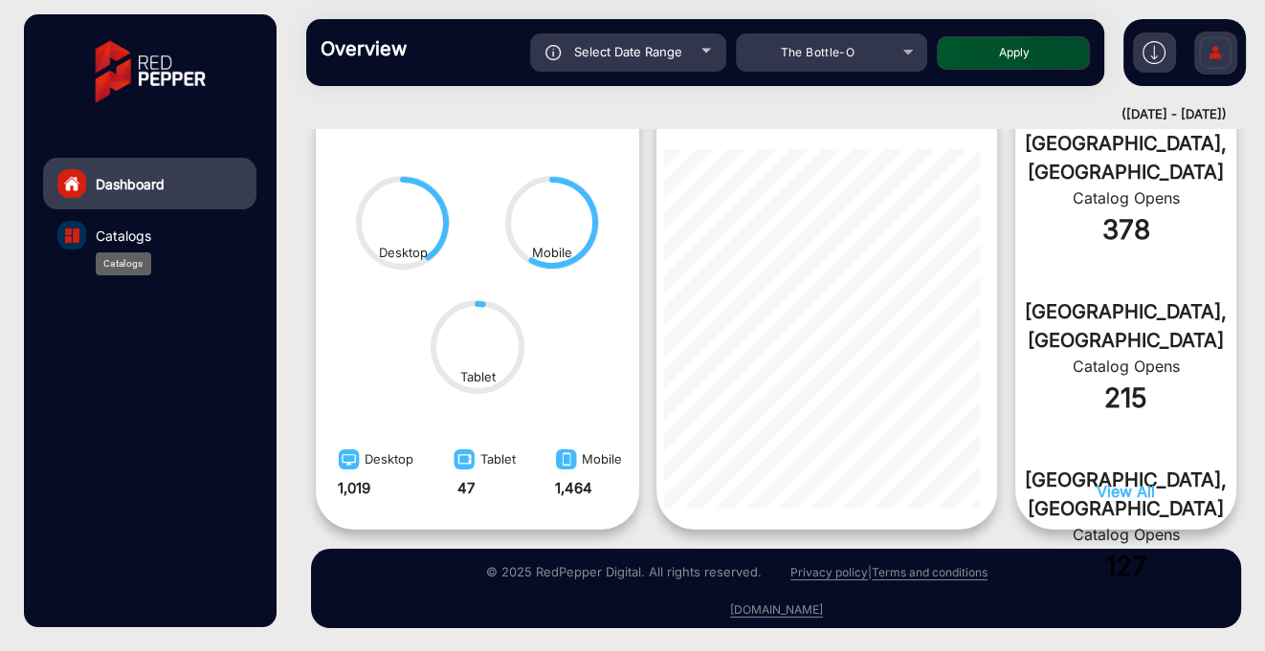
click at [134, 242] on span "Catalogs" at bounding box center [123, 236] width 55 height 20
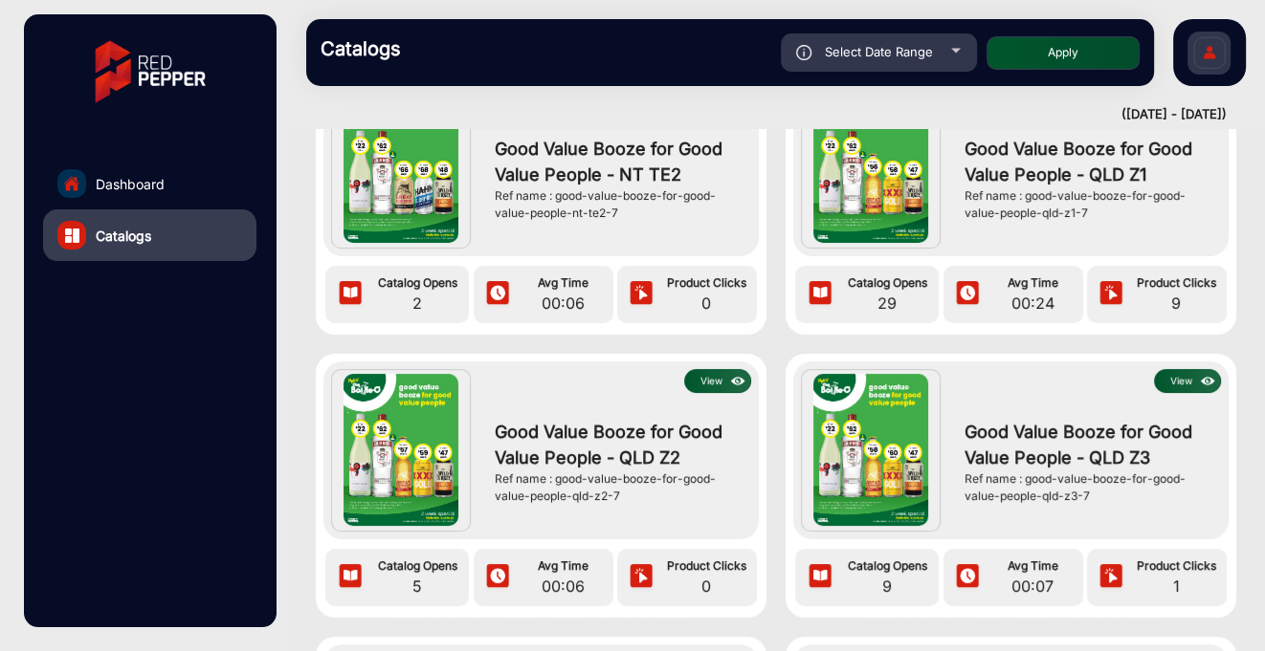
scroll to position [433, 0]
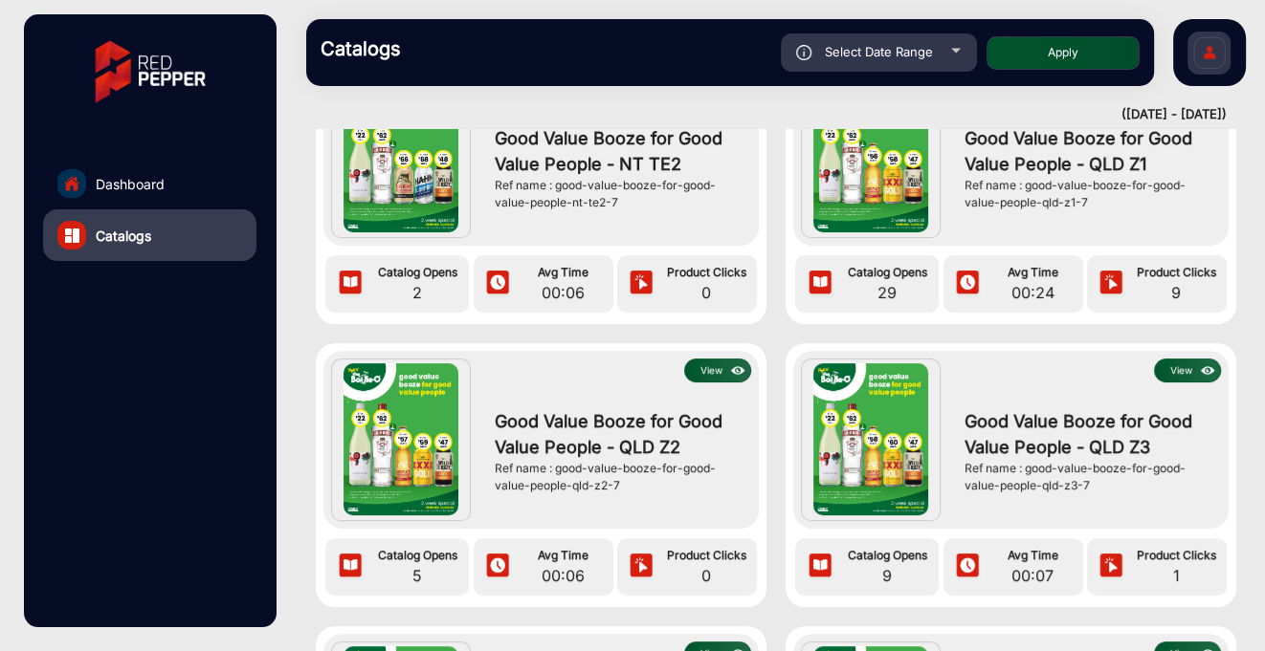
click at [1180, 367] on button "View" at bounding box center [1187, 371] width 67 height 24
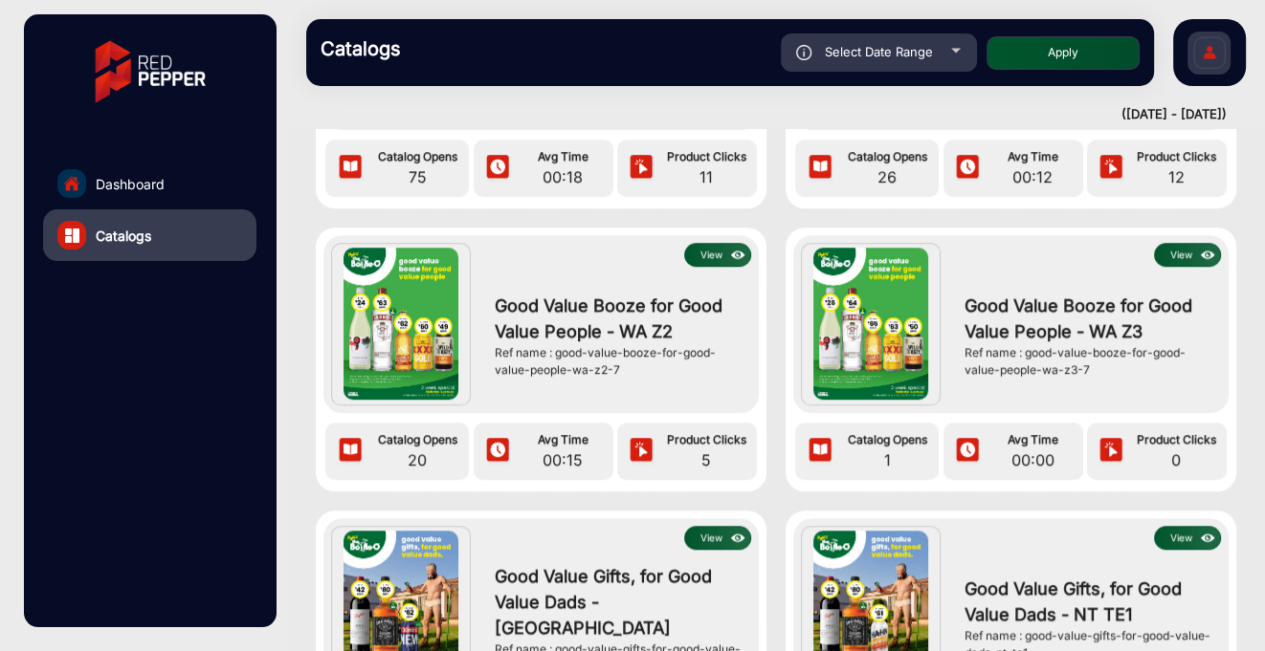
scroll to position [1397, 0]
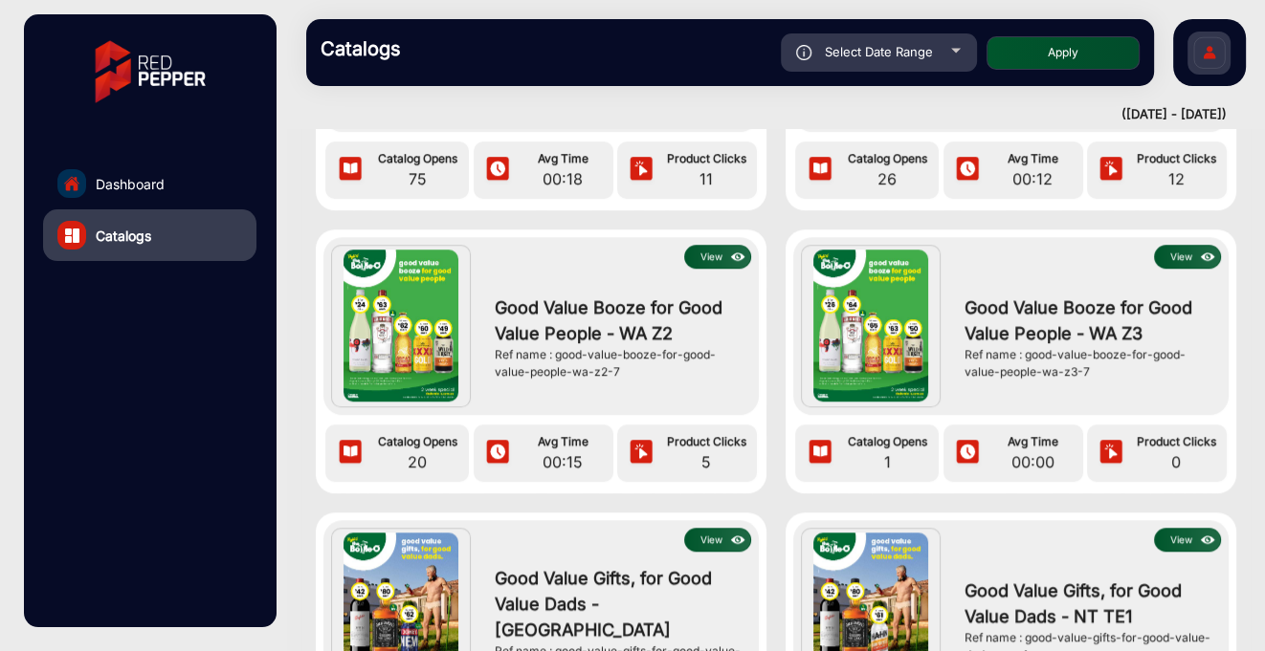
click at [1176, 254] on button "View" at bounding box center [1187, 257] width 67 height 24
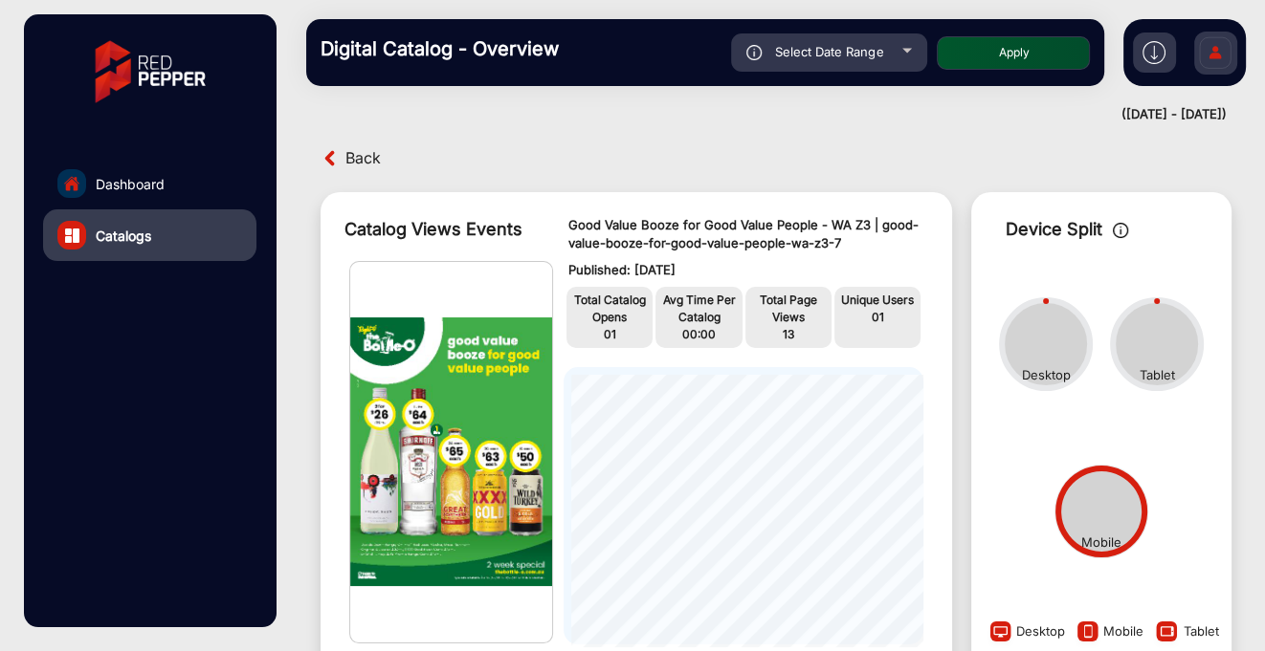
click at [364, 157] on span "Back" at bounding box center [362, 158] width 35 height 30
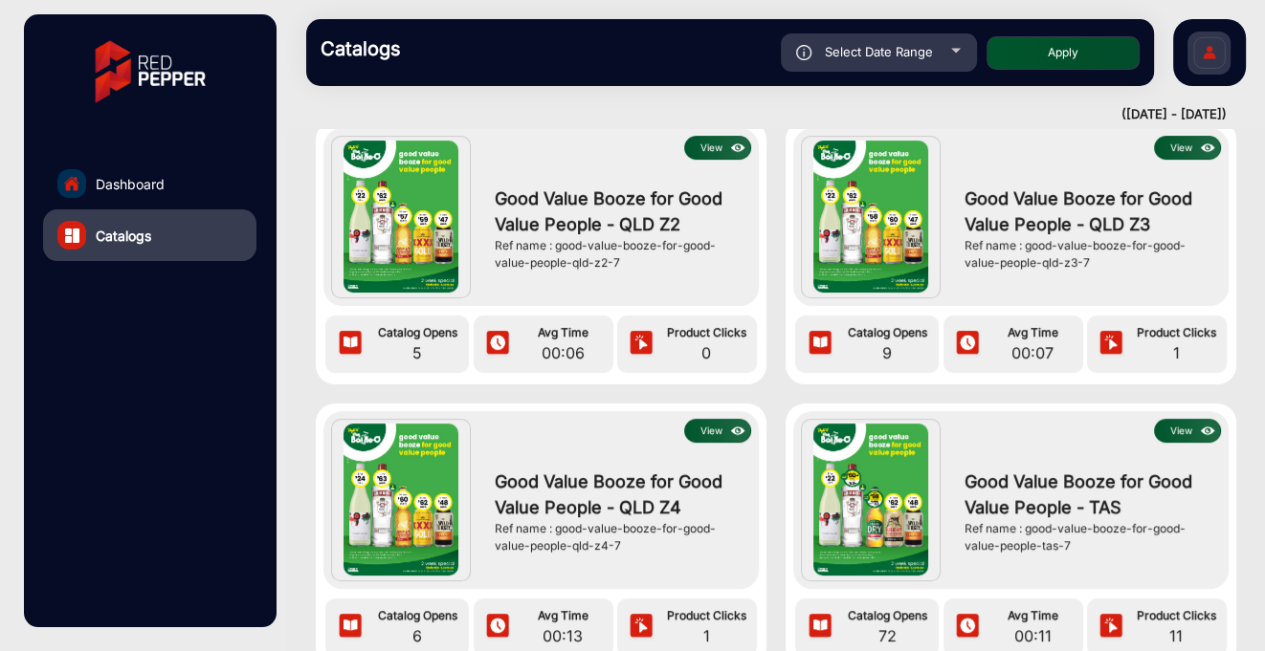
scroll to position [666, 0]
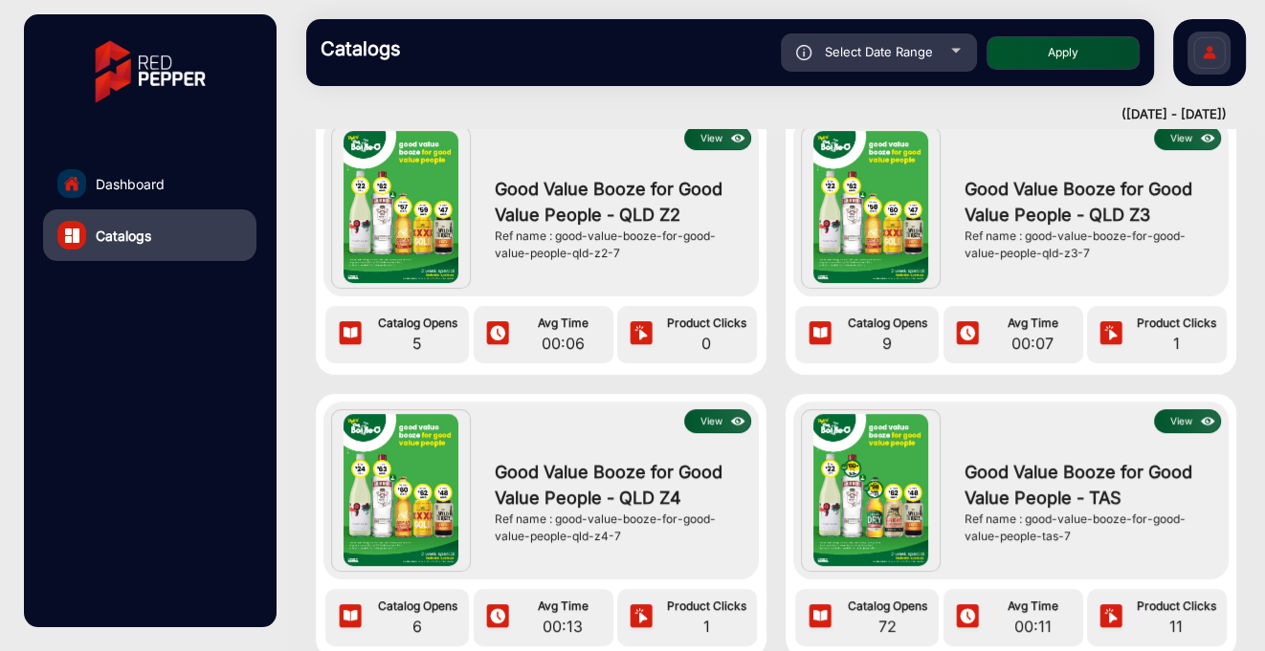
click at [1179, 139] on button "View" at bounding box center [1187, 138] width 67 height 24
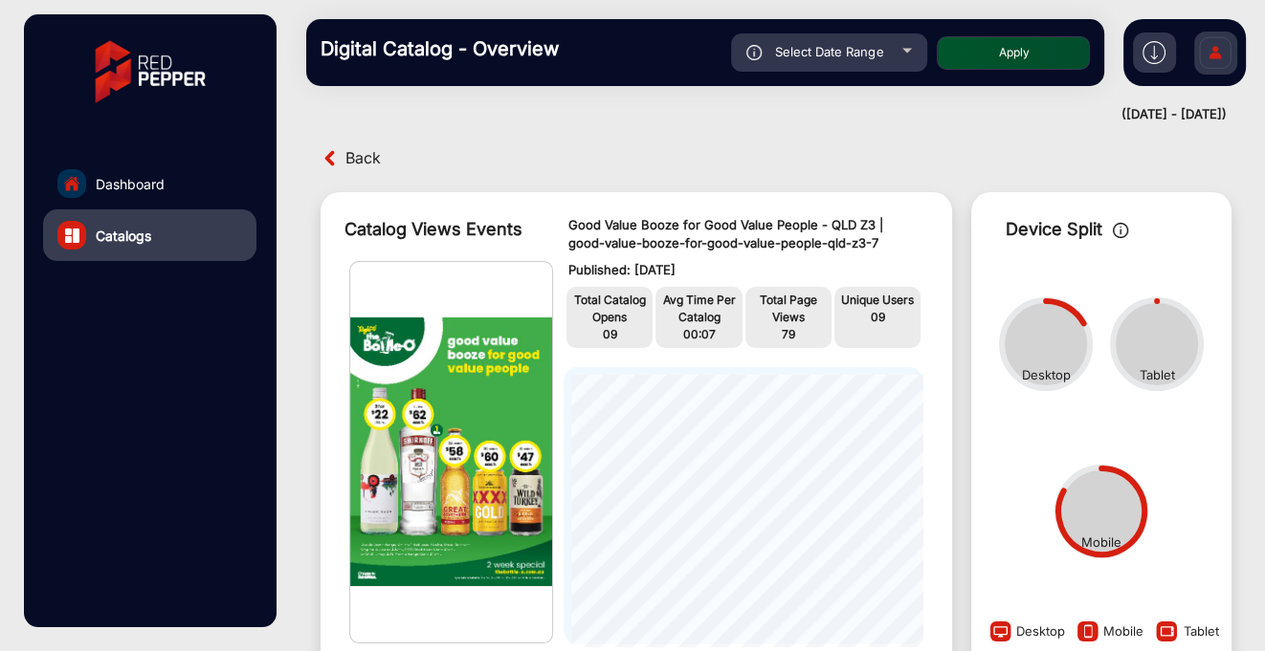
click at [366, 152] on span "Back" at bounding box center [362, 158] width 35 height 30
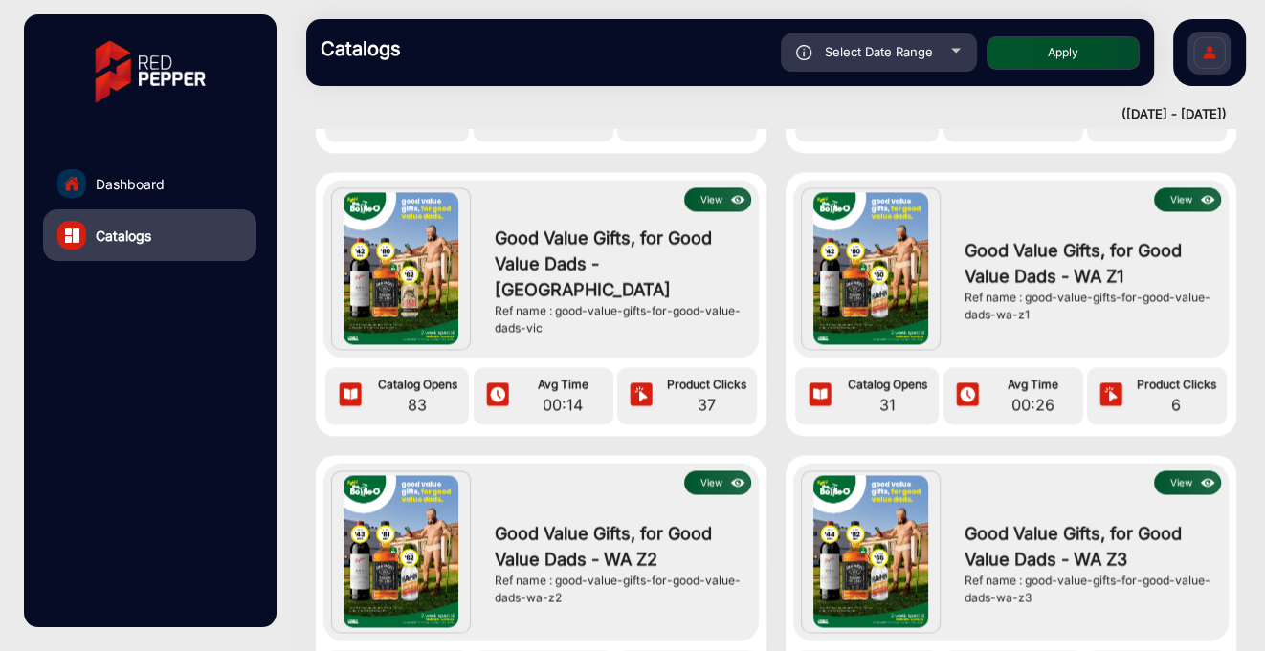
scroll to position [2876, 0]
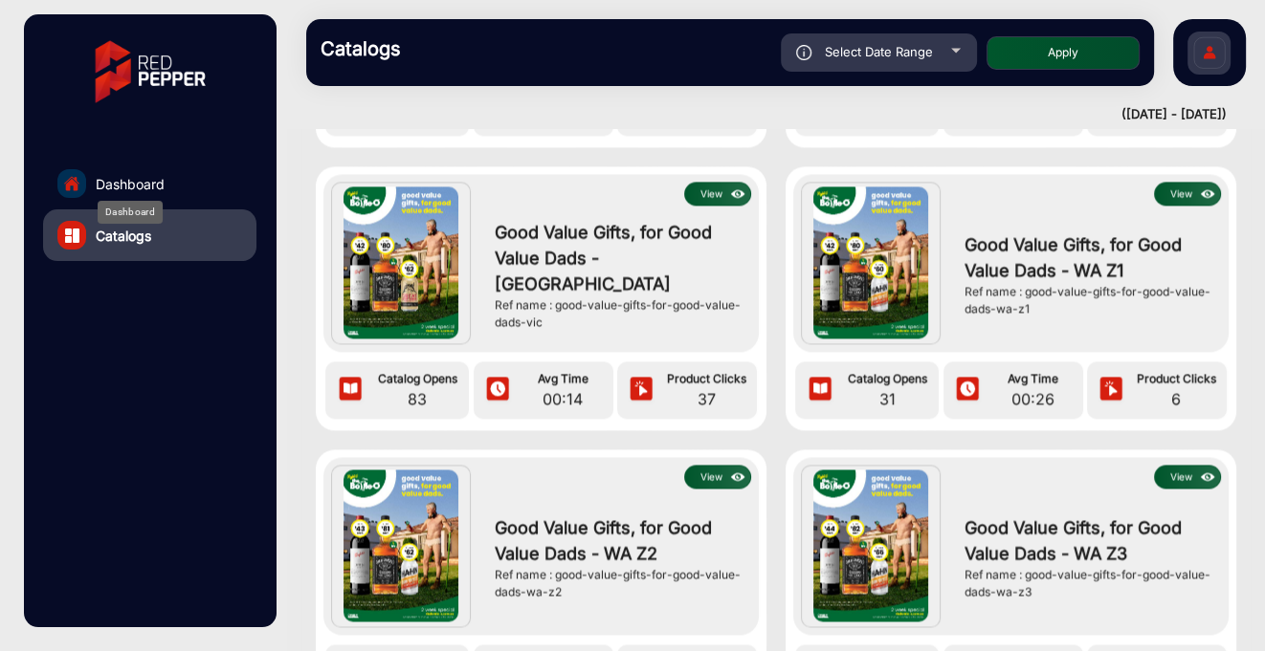
click at [150, 179] on span "Dashboard" at bounding box center [130, 184] width 69 height 20
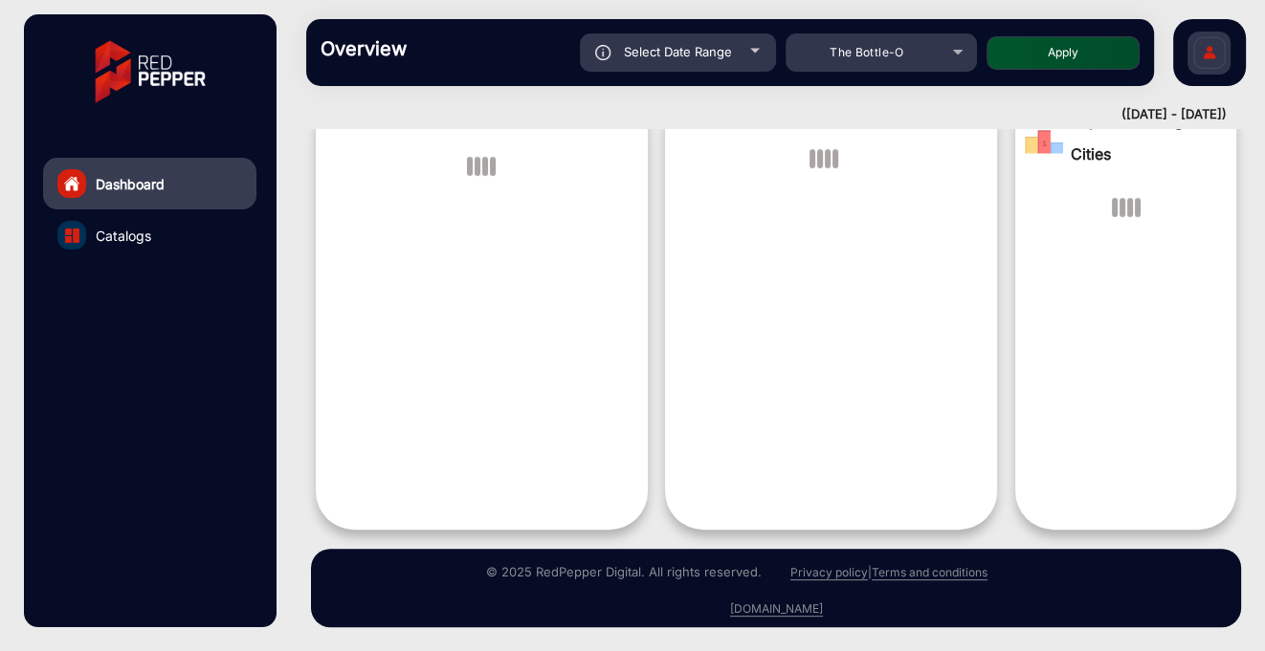
scroll to position [14, 0]
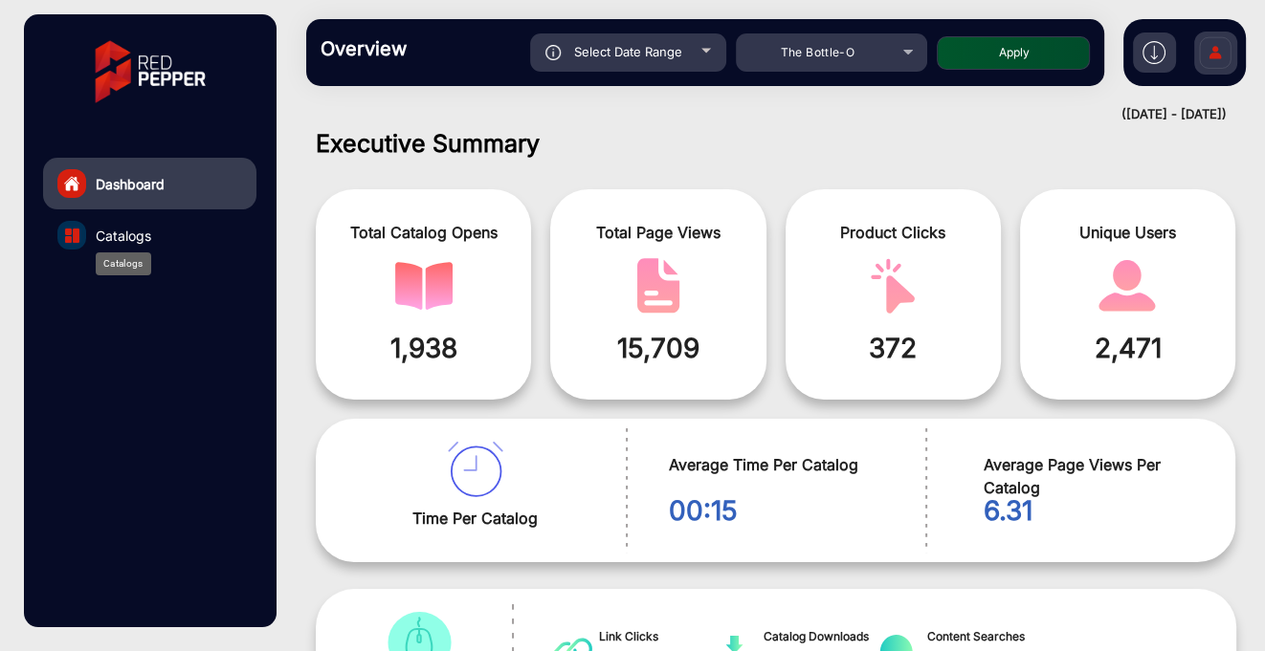
click at [130, 240] on span "Catalogs" at bounding box center [123, 236] width 55 height 20
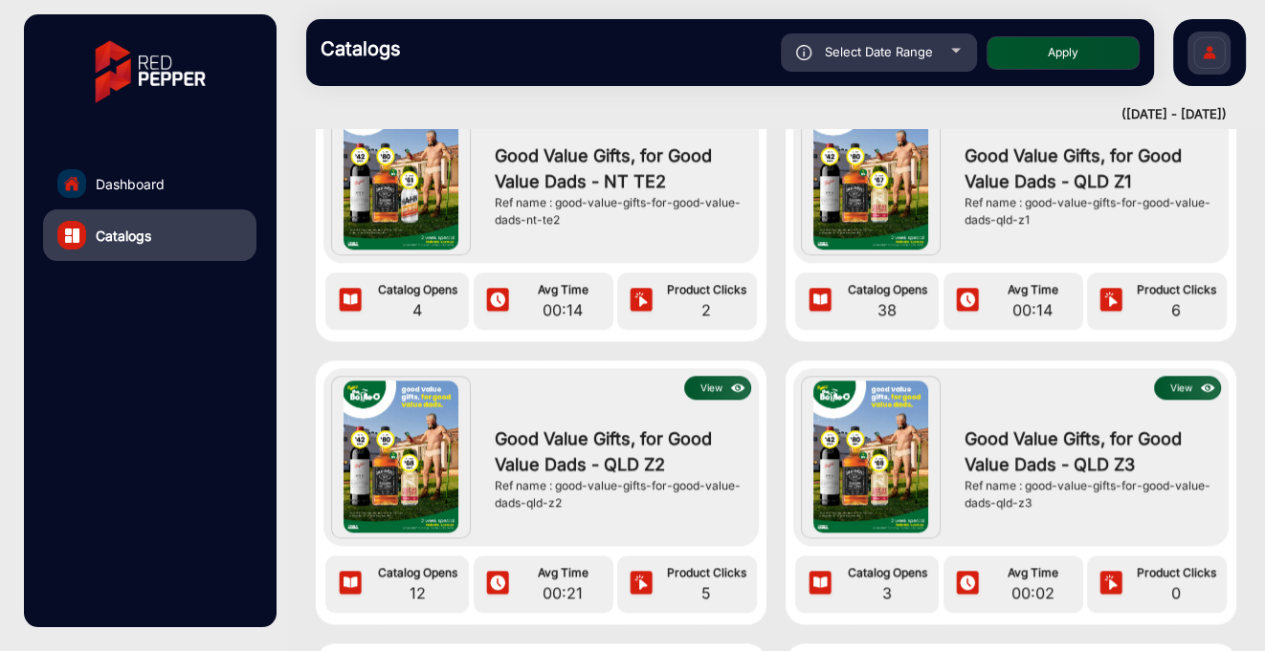
scroll to position [2114, 0]
click at [121, 177] on span "Dashboard" at bounding box center [130, 184] width 69 height 20
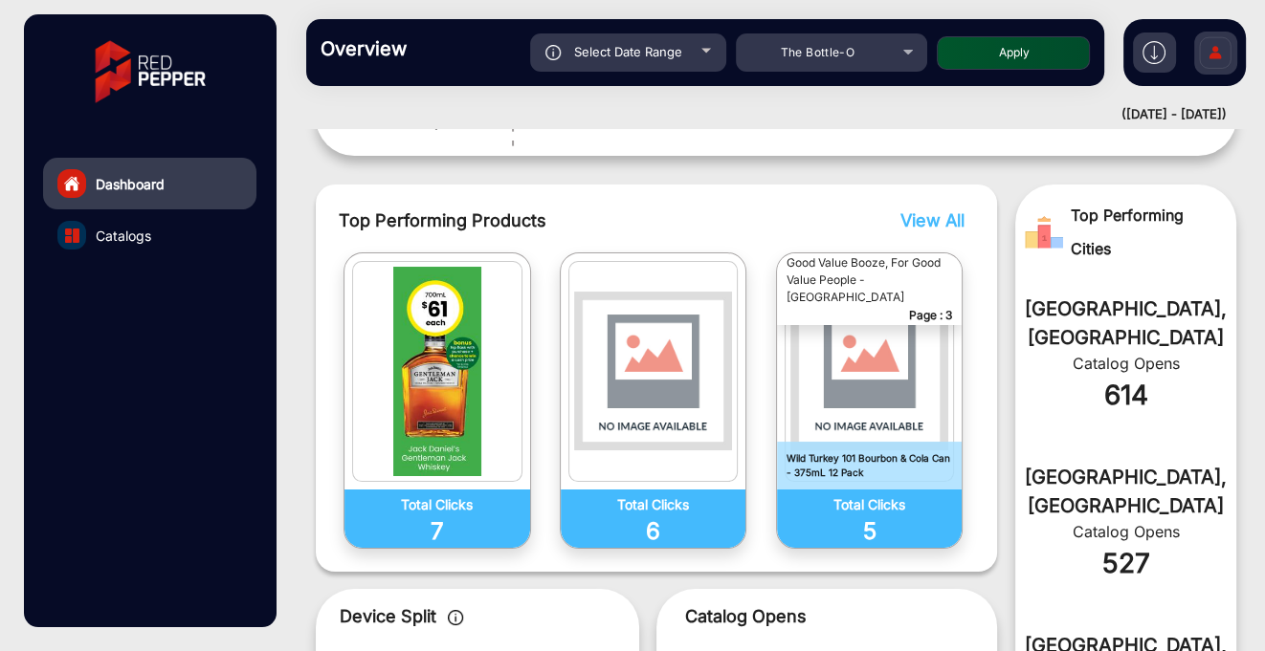
scroll to position [579, 0]
click at [928, 220] on span "View All" at bounding box center [932, 220] width 64 height 20
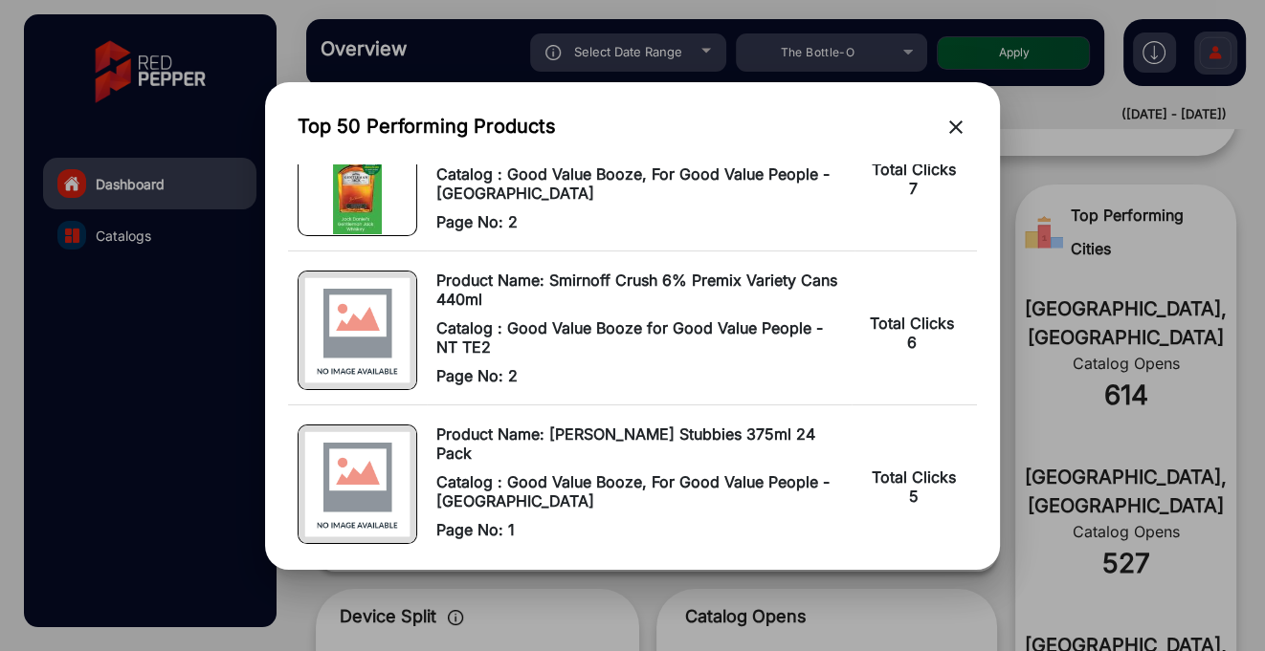
scroll to position [0, 0]
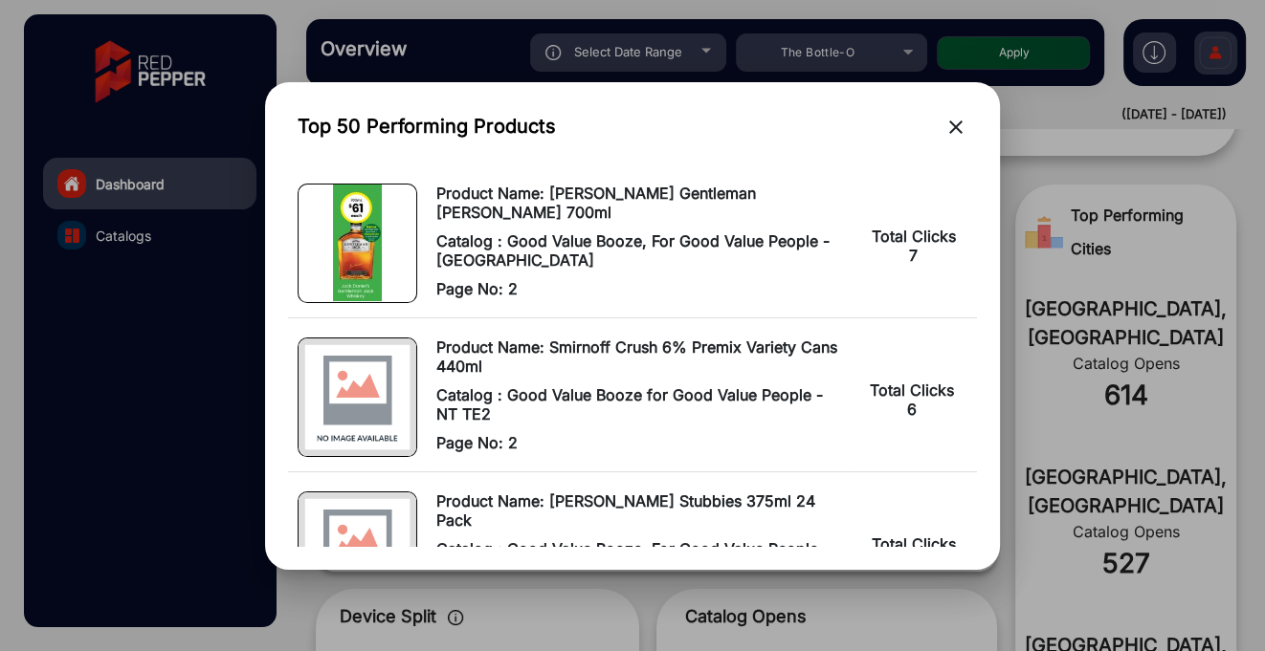
click at [953, 121] on mat-icon "close" at bounding box center [955, 127] width 23 height 23
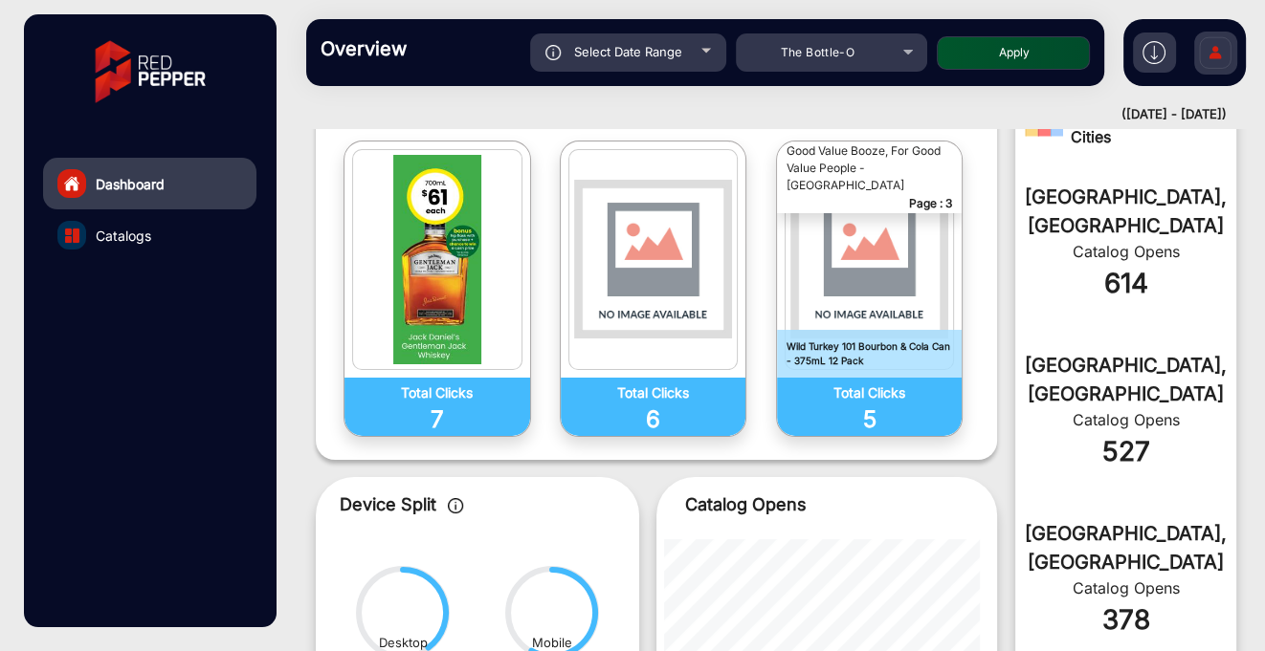
scroll to position [676, 0]
